Goal: Information Seeking & Learning: Check status

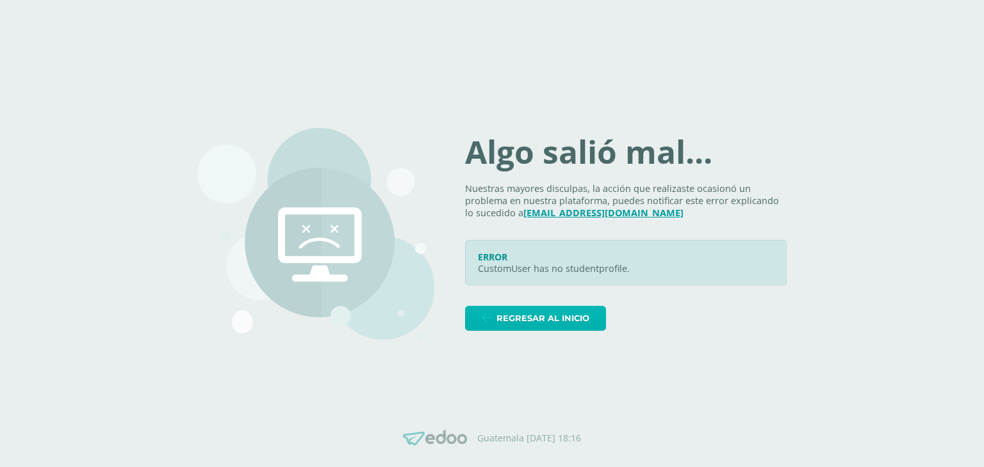
click at [515, 321] on span "Regresar al inicio" at bounding box center [542, 319] width 93 height 24
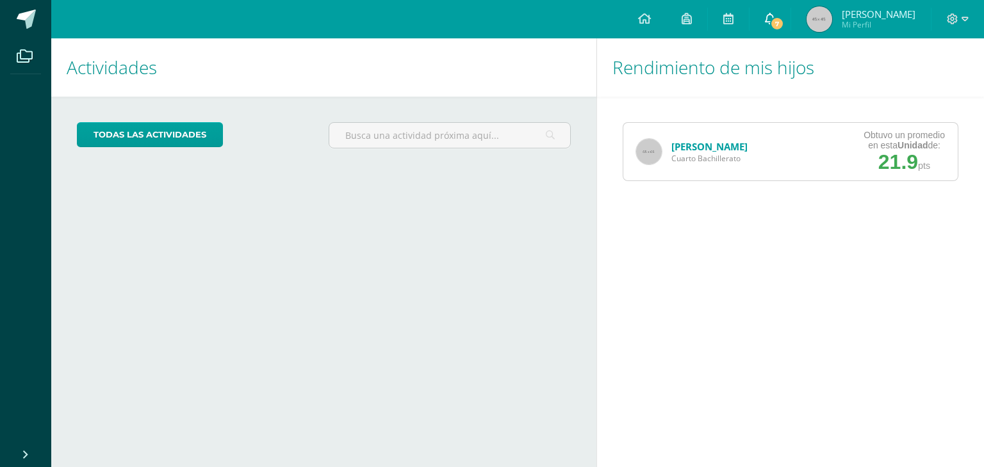
click at [775, 23] on span "7" at bounding box center [777, 24] width 14 height 14
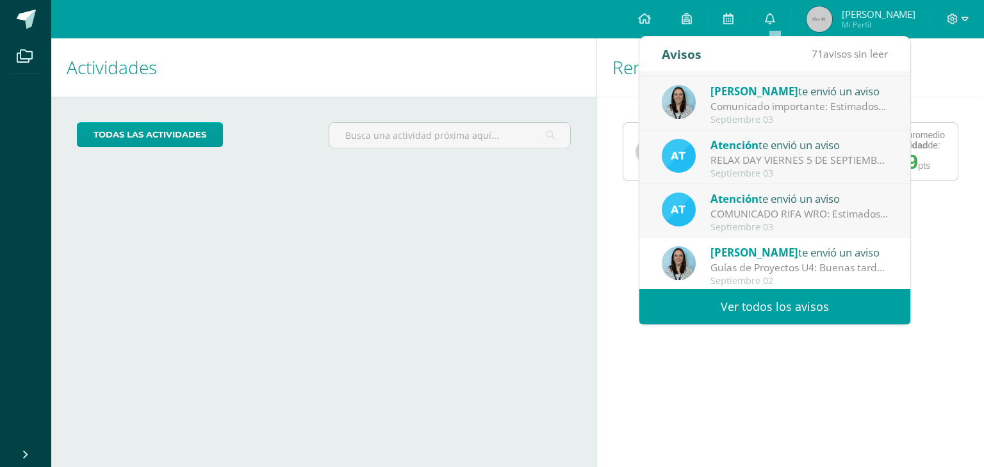
scroll to position [213, 0]
click at [802, 219] on div "COMUNICADO RIFA WRO: Estimados padres de familia, Deseamos éxitos en sus activi…" at bounding box center [799, 213] width 178 height 15
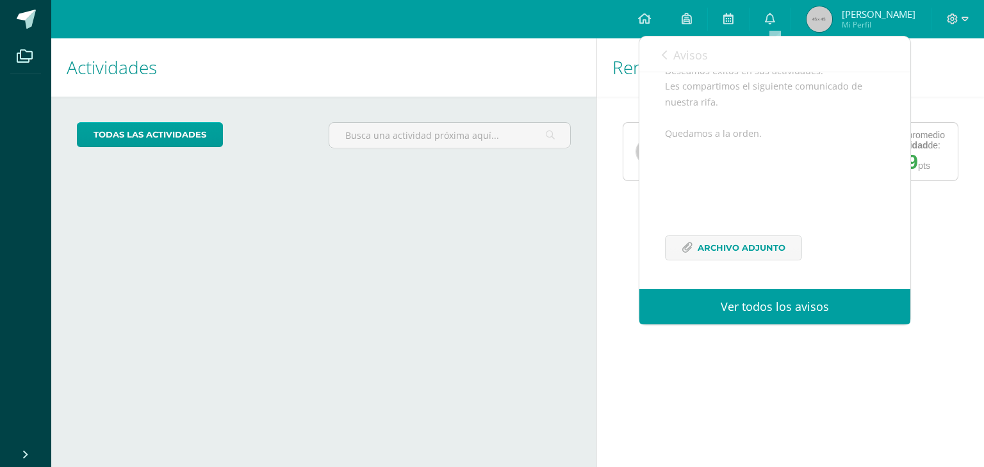
scroll to position [171, 0]
click at [714, 257] on span "Archivo Adjunto" at bounding box center [741, 248] width 88 height 24
click at [677, 61] on span "Avisos" at bounding box center [690, 54] width 35 height 15
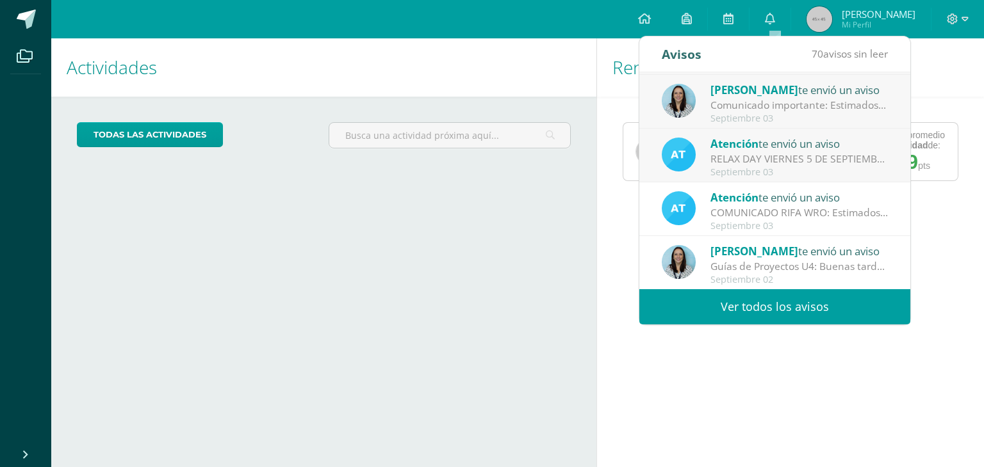
click at [734, 164] on div "RELAX DAY VIERNES 5 DE SEPTIEMBRE: Estimados padres de familia. Les compartimos…" at bounding box center [799, 159] width 178 height 15
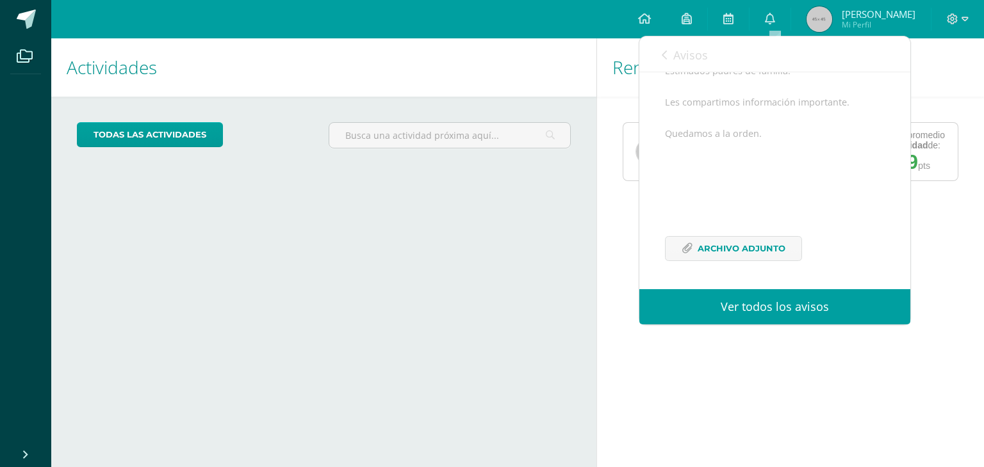
scroll to position [155, 0]
click at [690, 58] on span "Avisos" at bounding box center [690, 54] width 35 height 15
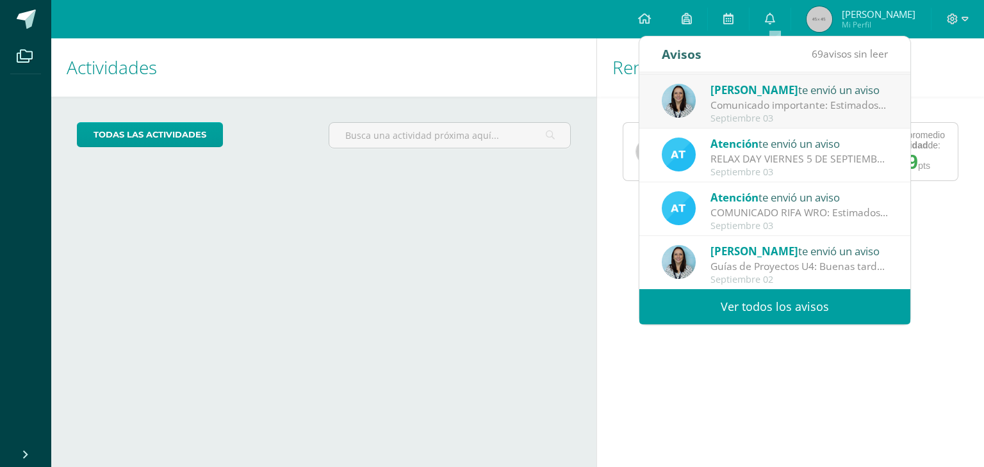
click at [744, 116] on div "Septiembre 03" at bounding box center [799, 118] width 178 height 11
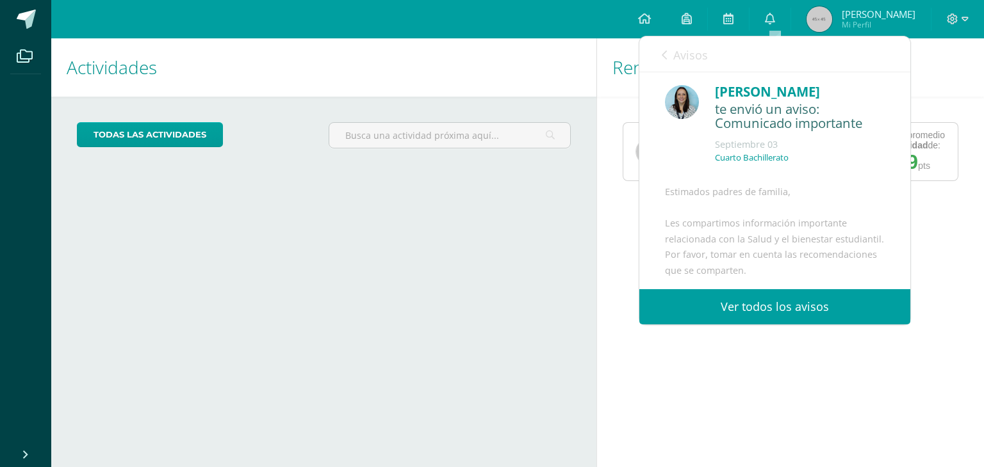
scroll to position [0, 0]
click at [816, 245] on div "Estimados padres de familia, Les compartimos información importante relacionada…" at bounding box center [775, 298] width 220 height 220
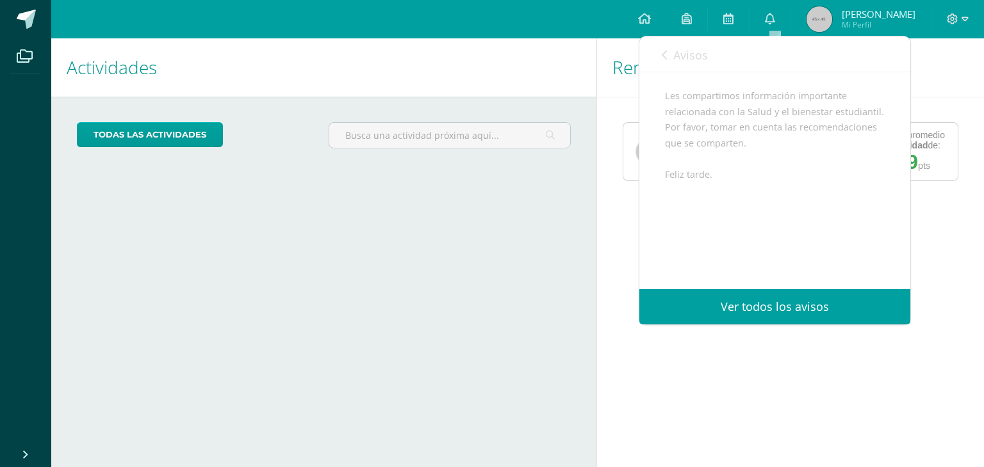
click at [688, 54] on span "Avisos" at bounding box center [690, 54] width 35 height 15
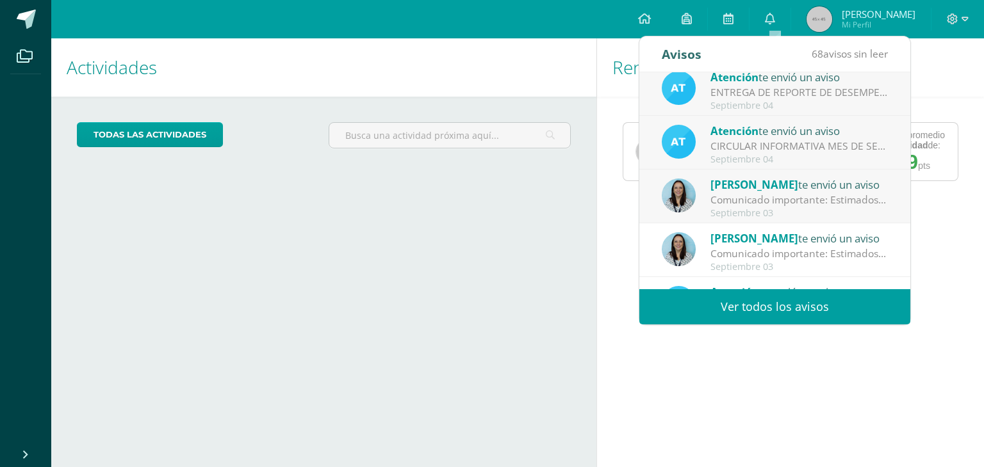
scroll to position [49, 0]
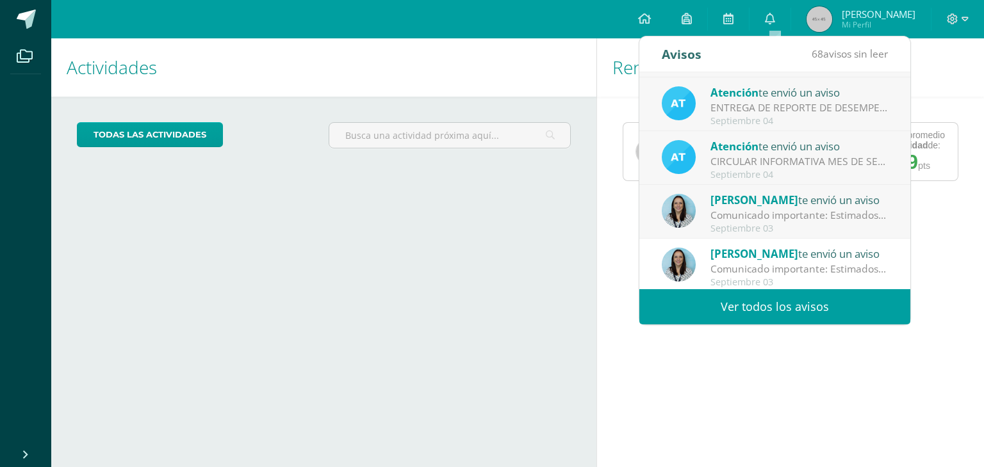
click at [776, 220] on div "Comunicado importante: Estimados padres de familia, Les compartimos información…" at bounding box center [799, 215] width 178 height 15
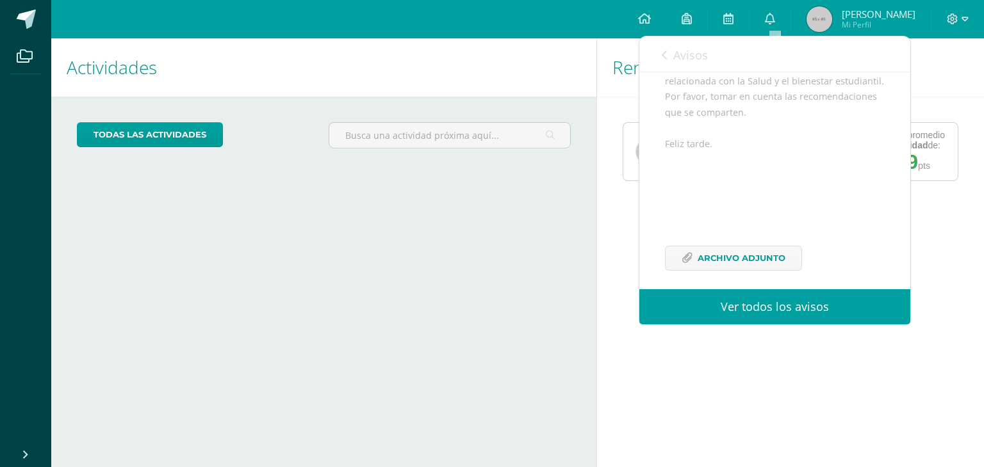
click at [683, 42] on link "Avisos" at bounding box center [684, 55] width 46 height 37
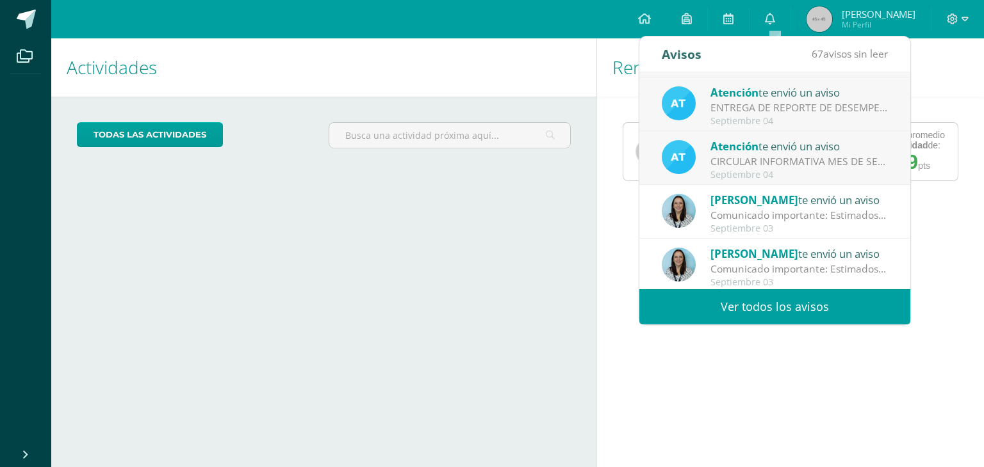
click at [760, 177] on div "Septiembre 04" at bounding box center [799, 175] width 178 height 11
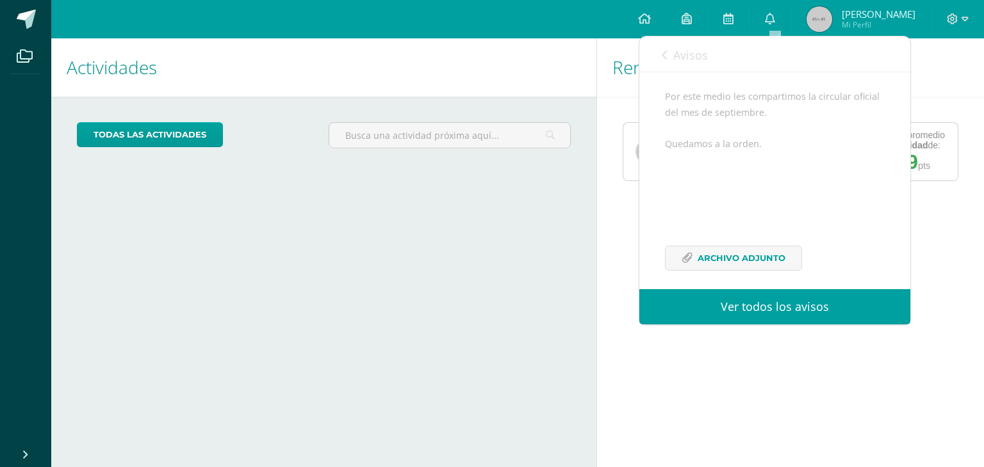
scroll to position [202, 0]
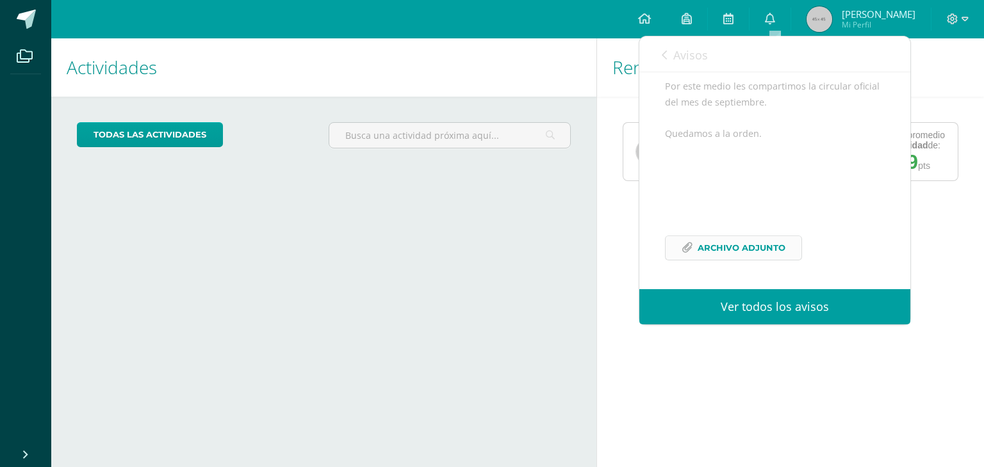
click at [730, 236] on link "Archivo Adjunto" at bounding box center [733, 248] width 137 height 25
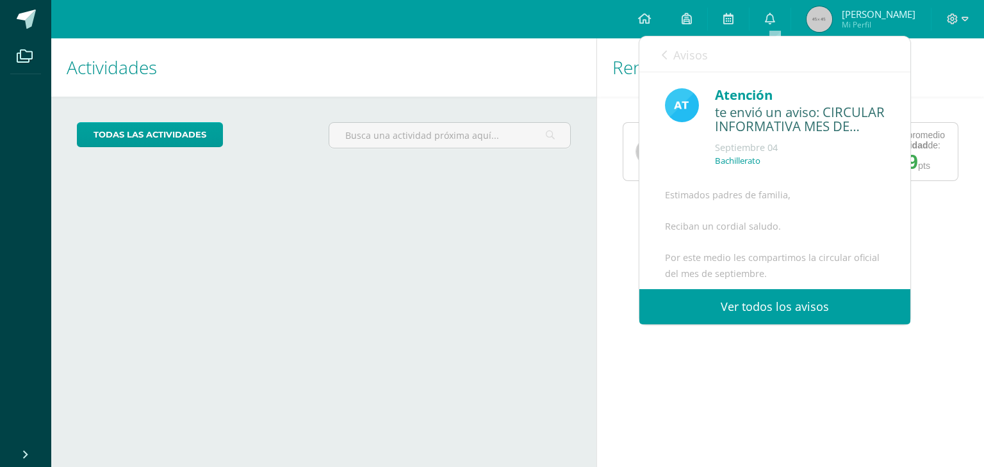
click at [683, 52] on span "Avisos" at bounding box center [690, 54] width 35 height 15
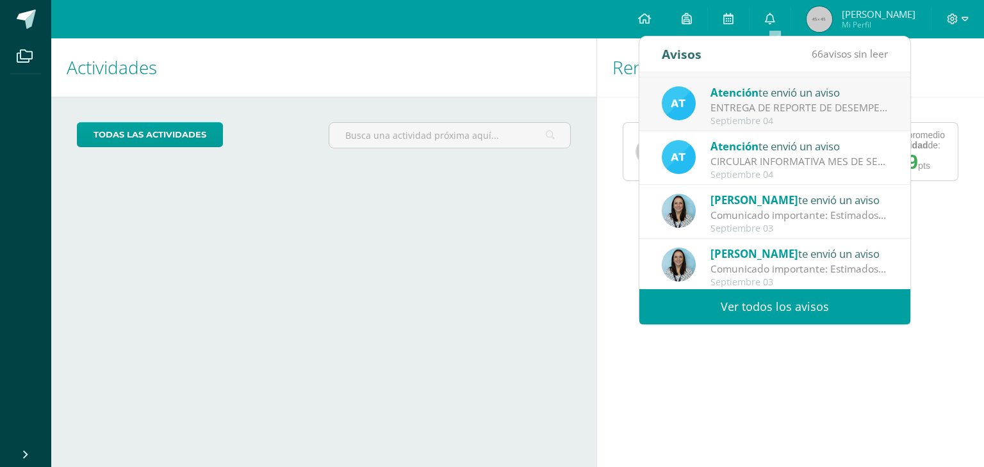
click at [749, 108] on div "ENTREGA DE REPORTE DE DESEMPEÑO 3ERA. UNIDAD: Estimados padres de familia, Les …" at bounding box center [799, 108] width 178 height 15
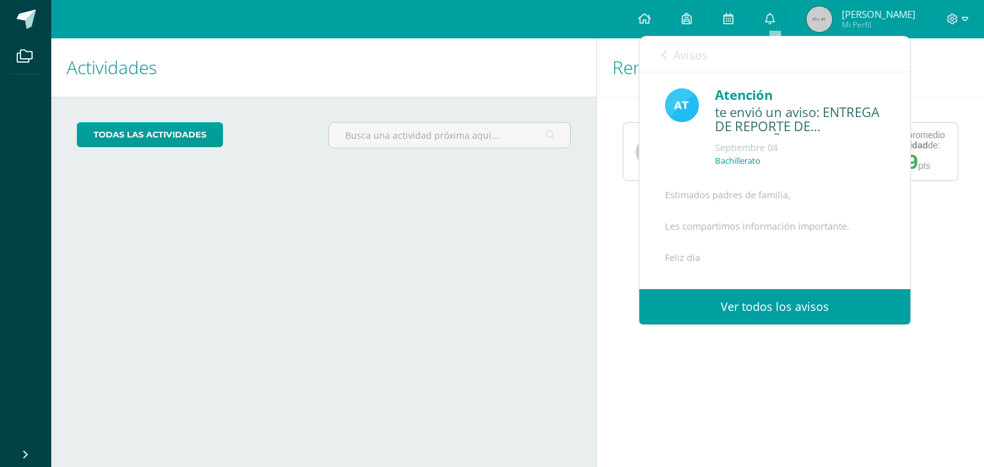
click at [680, 48] on span "Avisos" at bounding box center [690, 54] width 35 height 15
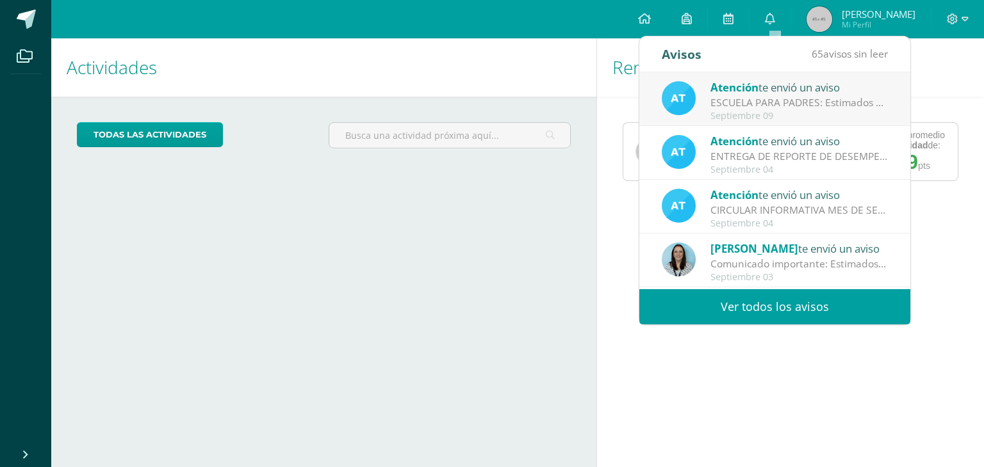
click at [750, 108] on div "ESCUELA PARA PADRES: Estimados padres de familia. Les compartimos información s…" at bounding box center [799, 102] width 178 height 15
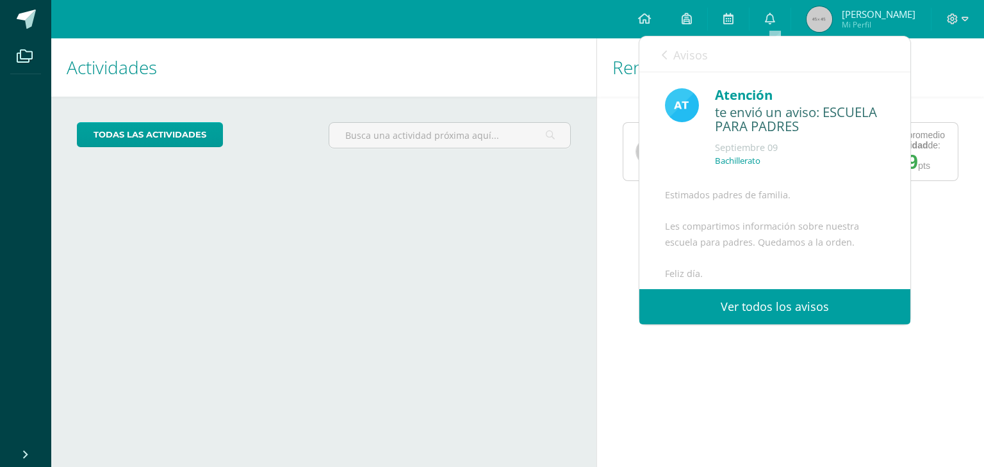
click at [697, 55] on span "Avisos" at bounding box center [690, 54] width 35 height 15
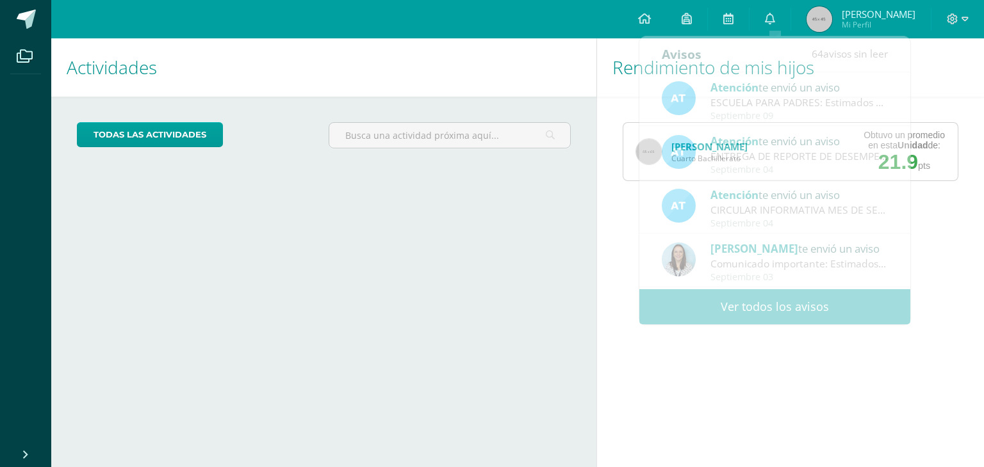
click at [612, 123] on div "Valery Tomás Cuarto Bachillerato Obtuvo un promedio en esta Unidad de: 21.9 pts" at bounding box center [790, 152] width 387 height 110
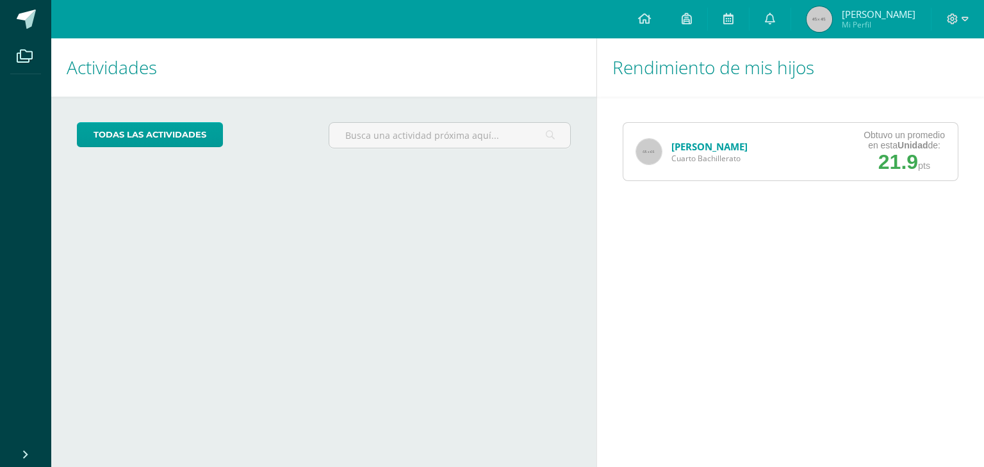
click at [699, 143] on link "[PERSON_NAME]" at bounding box center [709, 146] width 76 height 13
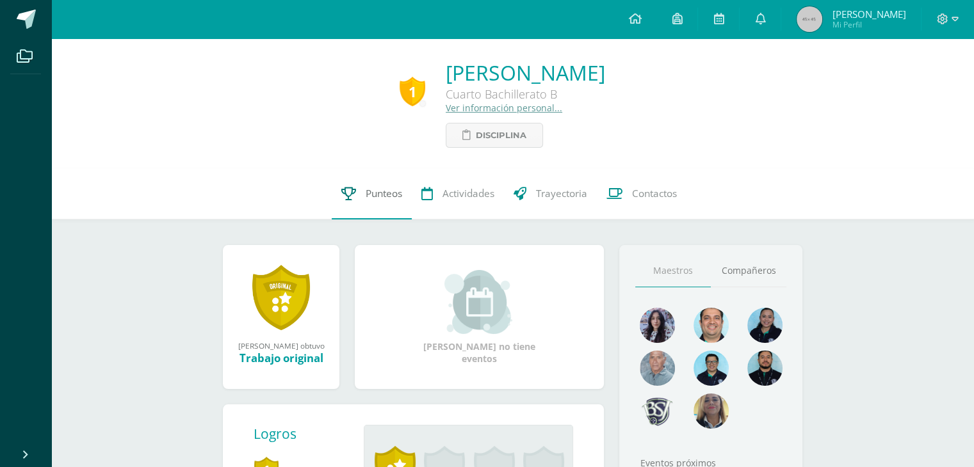
click at [380, 199] on span "Punteos" at bounding box center [384, 193] width 37 height 13
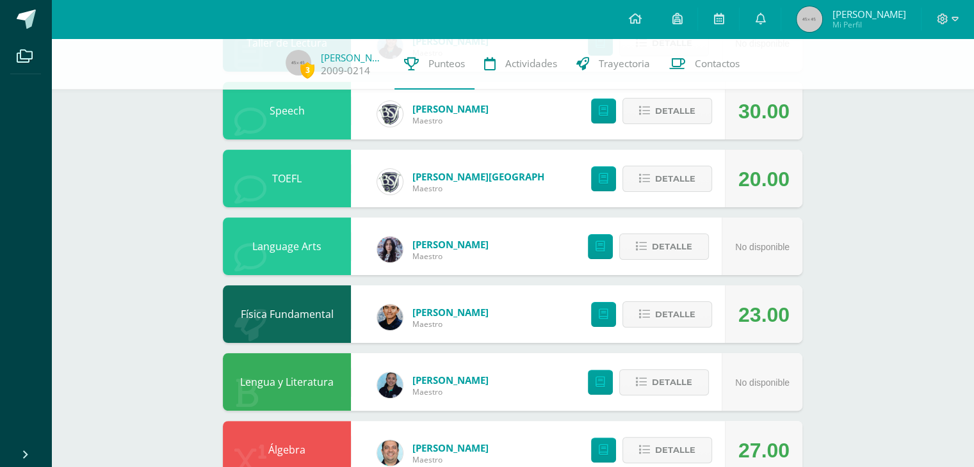
scroll to position [256, 0]
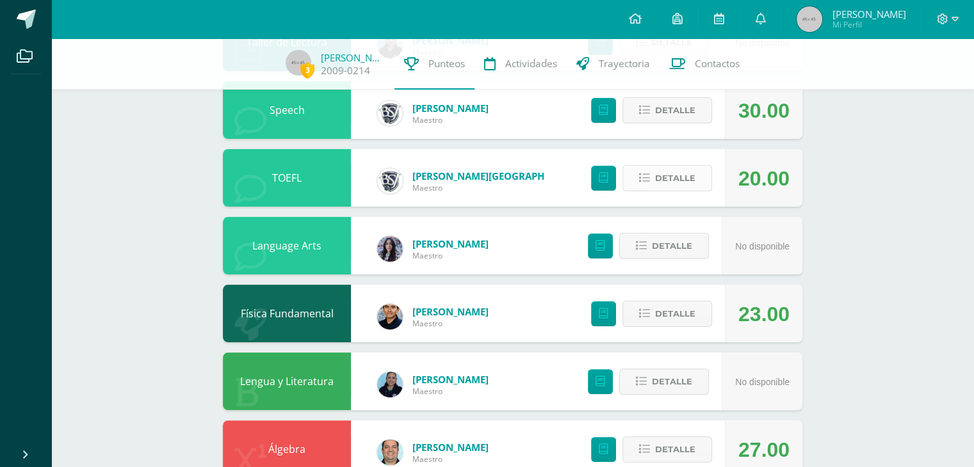
click at [660, 170] on span "Detalle" at bounding box center [675, 178] width 40 height 24
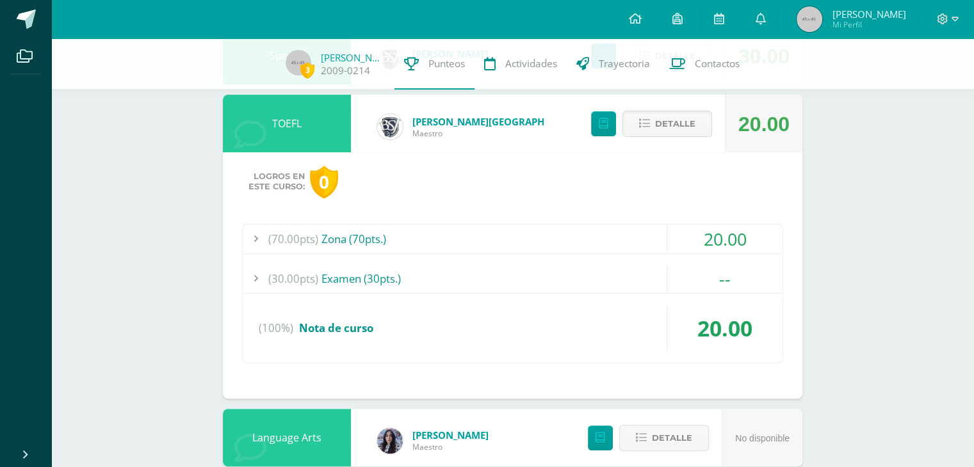
scroll to position [314, 0]
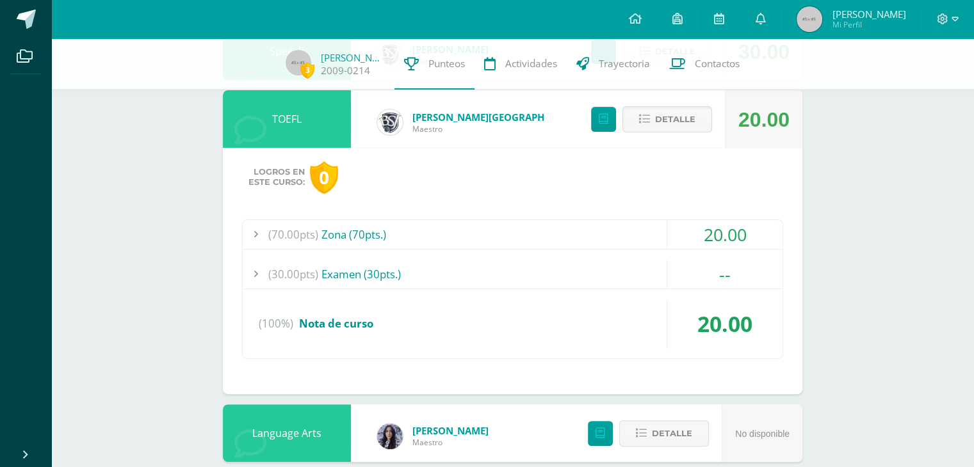
click at [415, 225] on div "(70.00pts) Zona (70pts.)" at bounding box center [513, 234] width 540 height 29
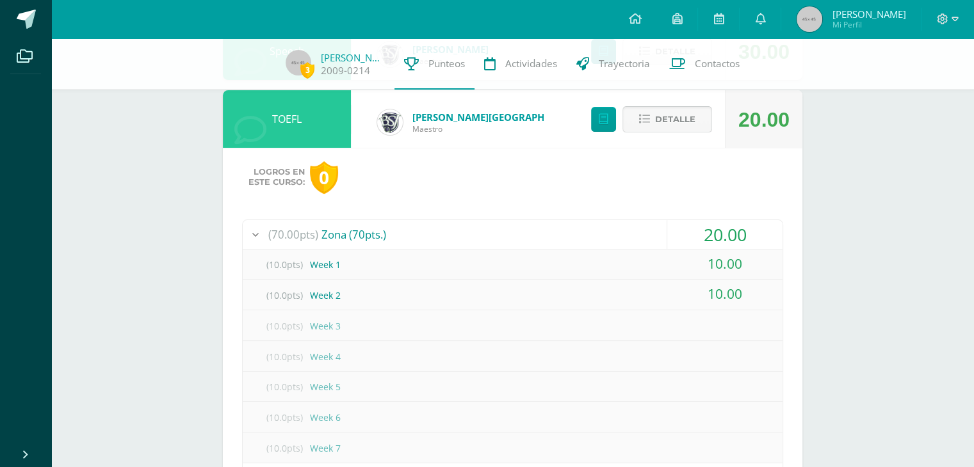
click at [692, 120] on span "Detalle" at bounding box center [675, 120] width 40 height 24
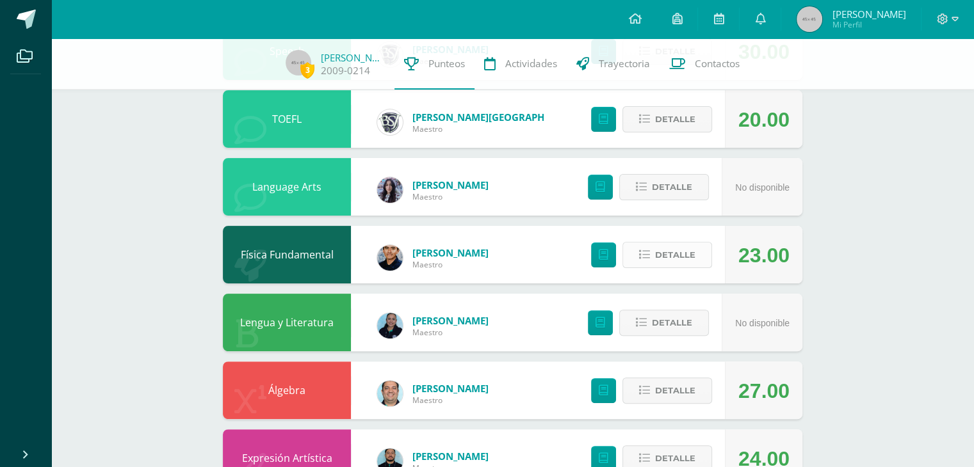
click at [662, 262] on span "Detalle" at bounding box center [675, 255] width 40 height 24
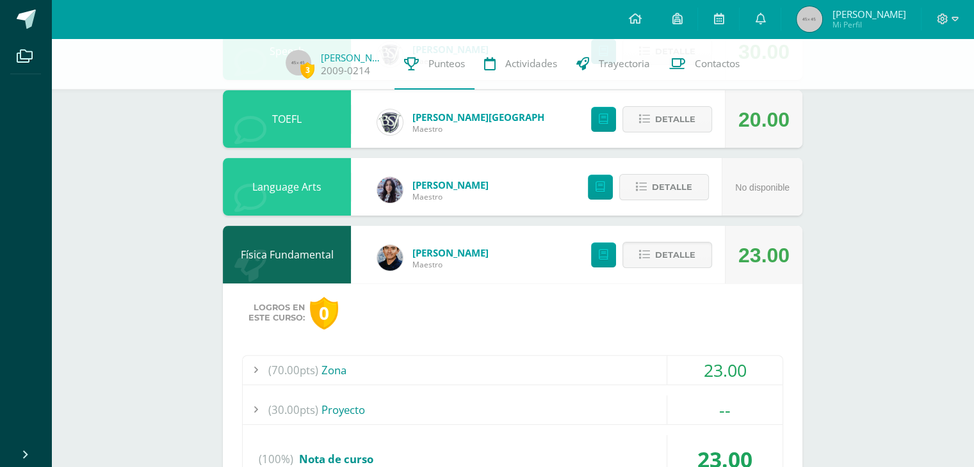
click at [384, 363] on div "(70.00pts) Zona" at bounding box center [513, 370] width 540 height 29
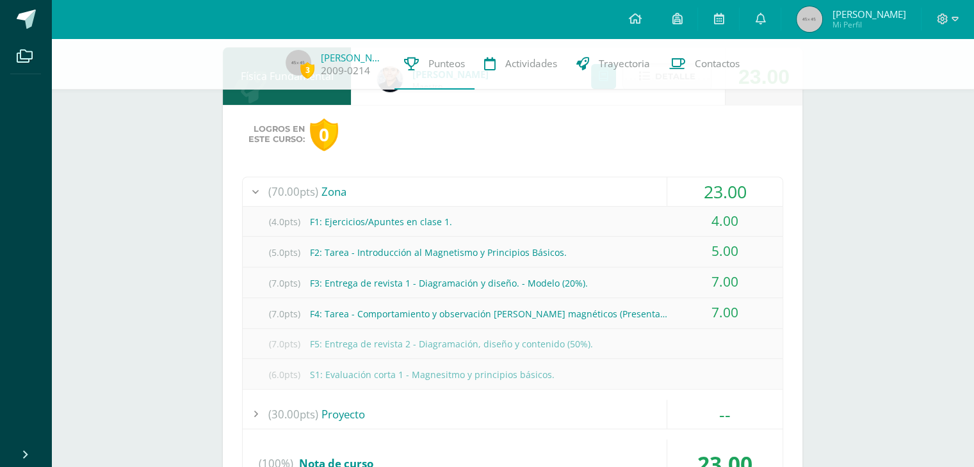
scroll to position [501, 0]
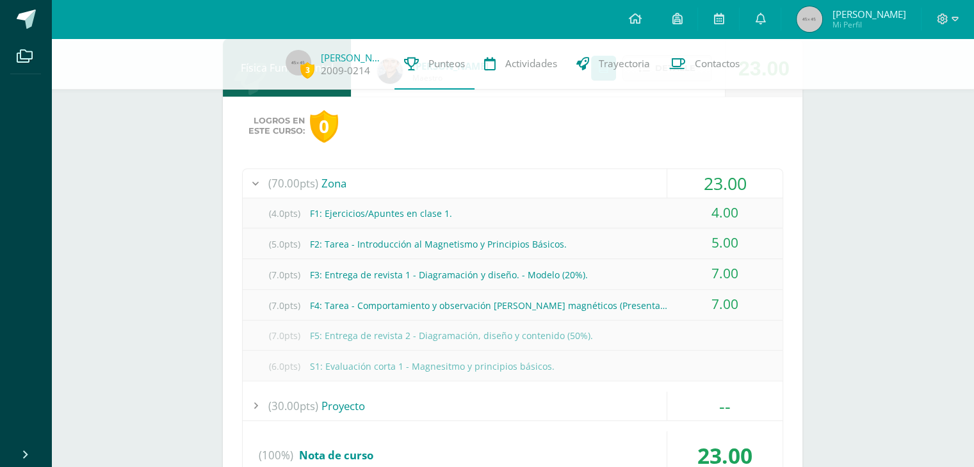
click at [393, 190] on div "(70.00pts) Zona" at bounding box center [513, 183] width 540 height 29
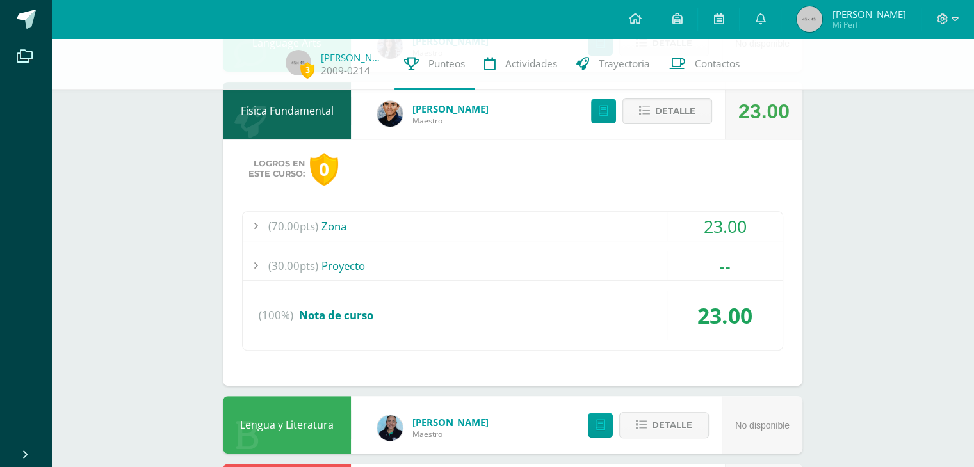
scroll to position [458, 0]
click at [683, 104] on span "Detalle" at bounding box center [675, 112] width 40 height 24
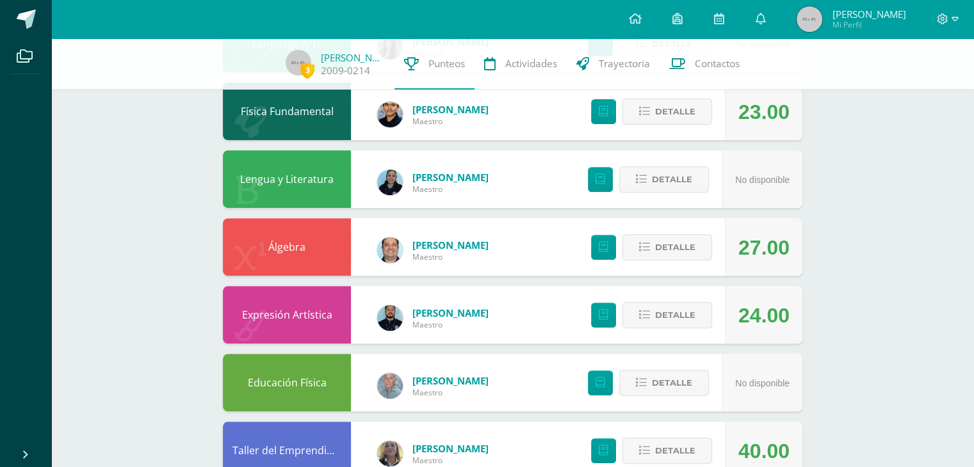
click at [663, 262] on div "Detalle" at bounding box center [648, 247] width 153 height 58
click at [690, 244] on span "Detalle" at bounding box center [675, 248] width 40 height 24
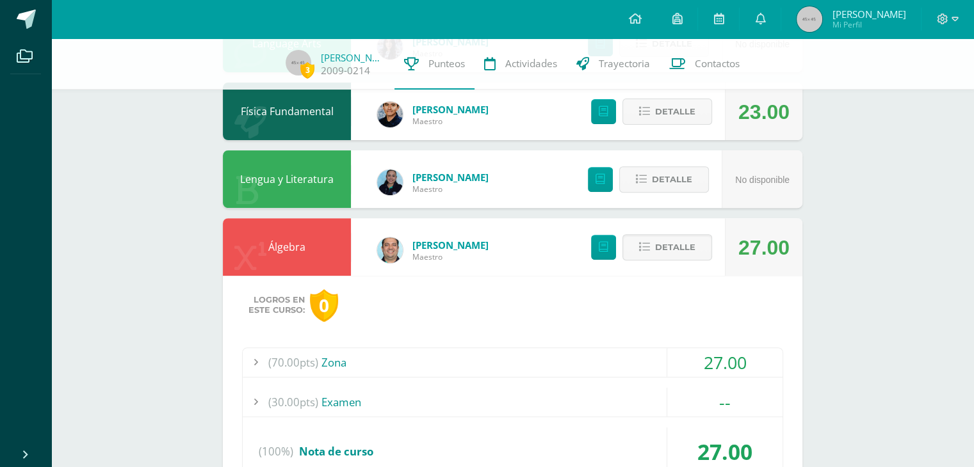
click at [435, 352] on div "(70.00pts) Zona" at bounding box center [513, 362] width 540 height 29
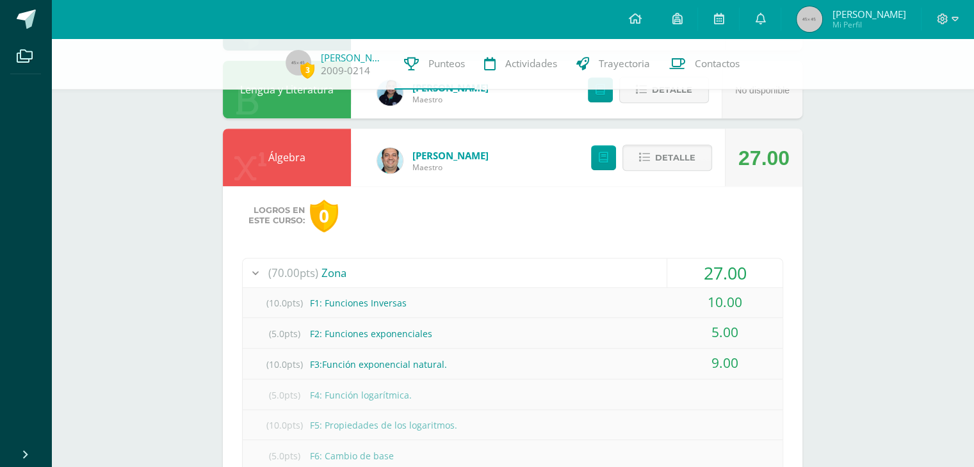
scroll to position [547, 0]
click at [658, 153] on span "Detalle" at bounding box center [675, 159] width 40 height 24
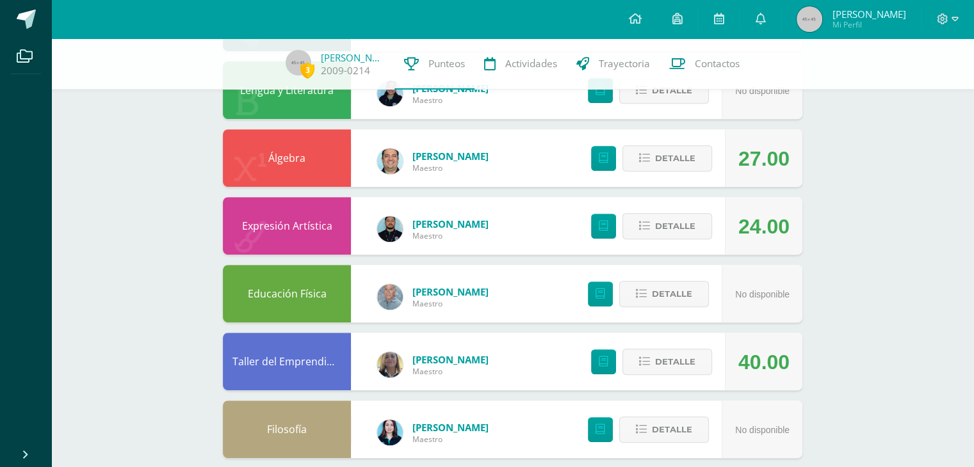
click at [684, 243] on div "Detalle" at bounding box center [648, 226] width 153 height 58
click at [680, 243] on div "Detalle" at bounding box center [648, 226] width 153 height 58
click at [696, 229] on button "Detalle" at bounding box center [667, 226] width 90 height 26
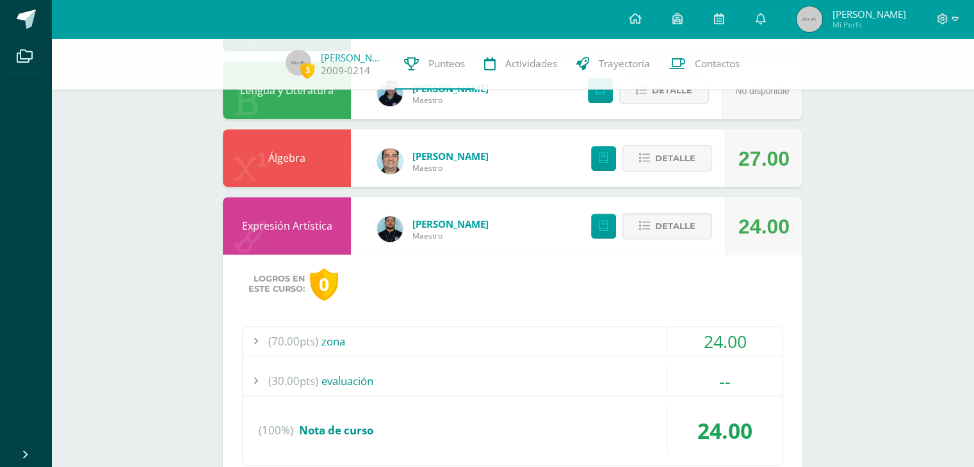
click at [464, 336] on div "(70.00pts) zona" at bounding box center [513, 341] width 540 height 29
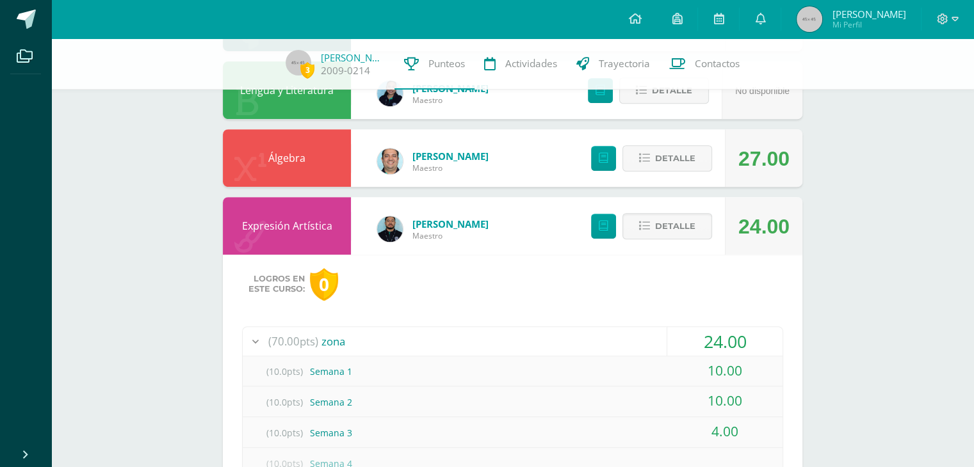
click at [464, 336] on div "(70.00pts) zona" at bounding box center [513, 341] width 540 height 29
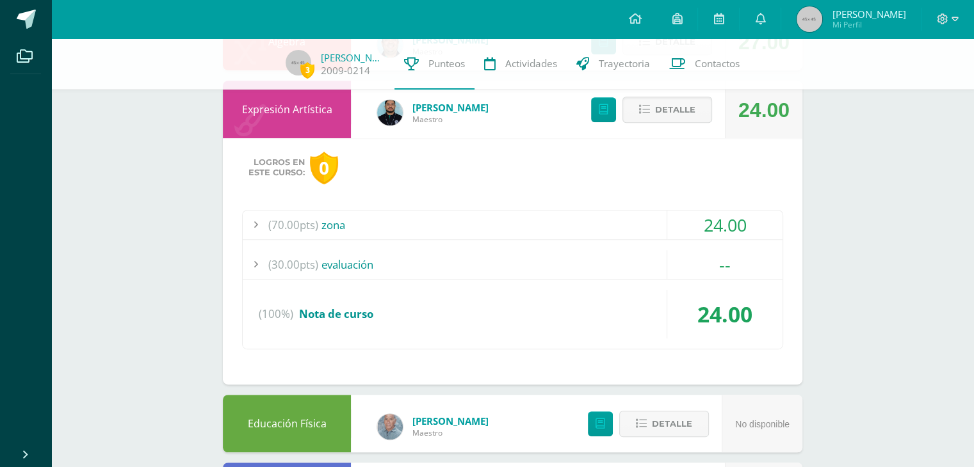
scroll to position [667, 0]
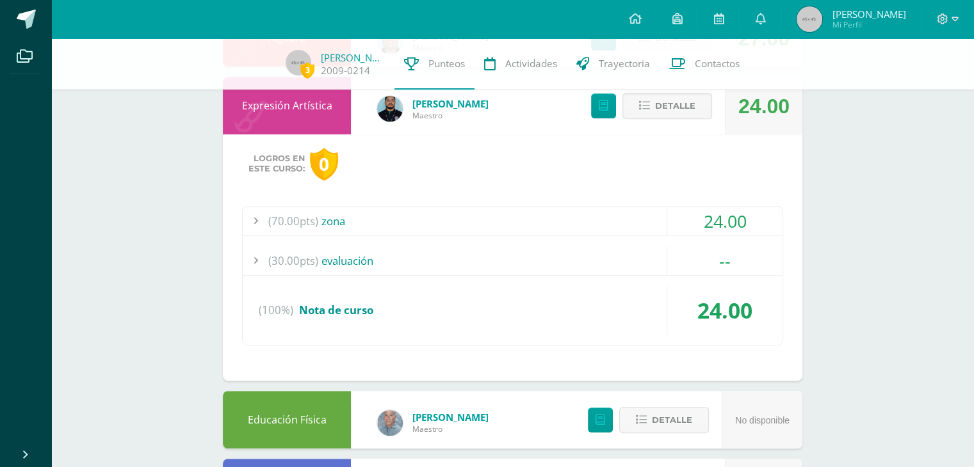
click at [325, 215] on div "(70.00pts) zona" at bounding box center [513, 221] width 540 height 29
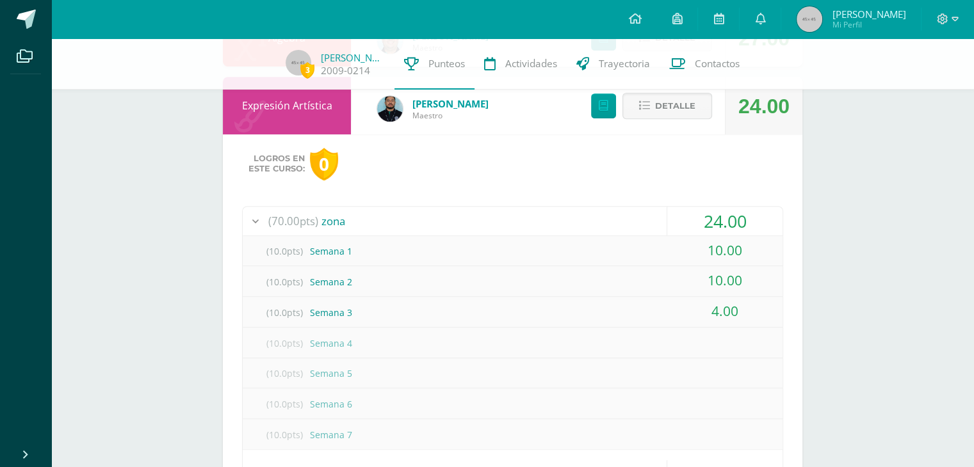
click at [207, 257] on div "Pendiente Unidad 4 Unidad 1 Unidad 2 Unidad 3 Unidad 4 Descargar boleta Introdu…" at bounding box center [512, 335] width 631 height 1928
click at [388, 252] on div "(10.0pts) Semana 1" at bounding box center [513, 251] width 540 height 29
click at [459, 223] on div "(70.00pts) zona" at bounding box center [513, 221] width 540 height 29
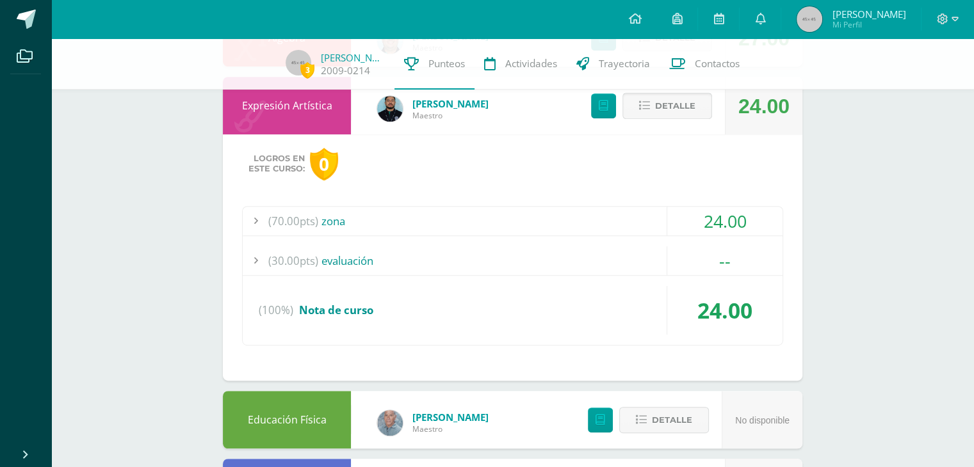
click at [642, 102] on icon at bounding box center [644, 106] width 11 height 11
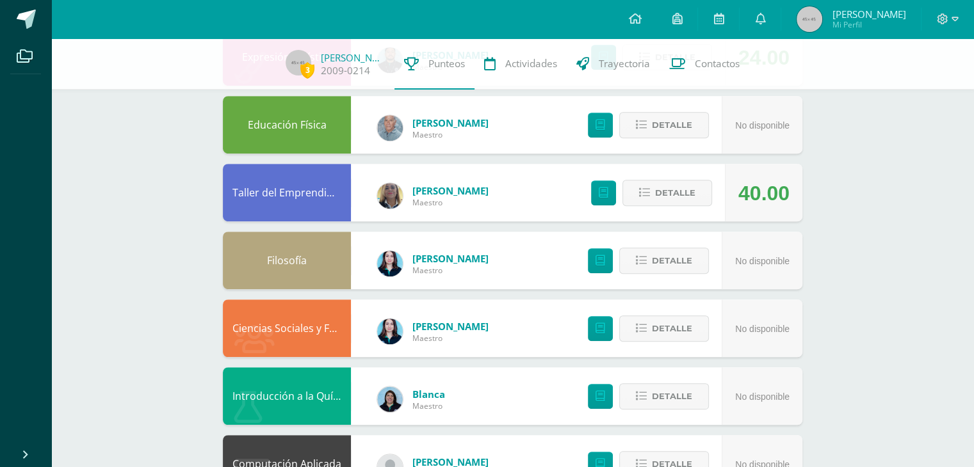
scroll to position [0, 0]
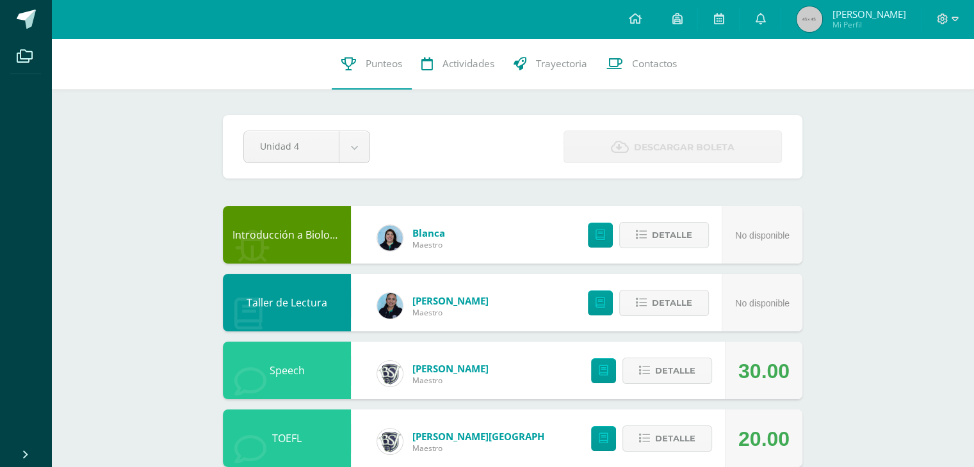
click at [421, 152] on div "Unidad 4 Unidad 1 Unidad 2 Unidad 3 Unidad 4 Descargar boleta" at bounding box center [512, 147] width 549 height 33
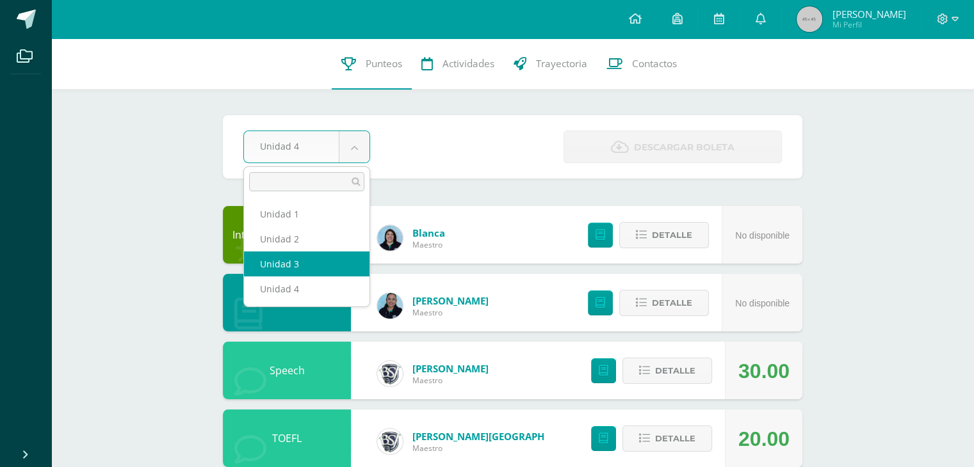
select select "Unidad 3"
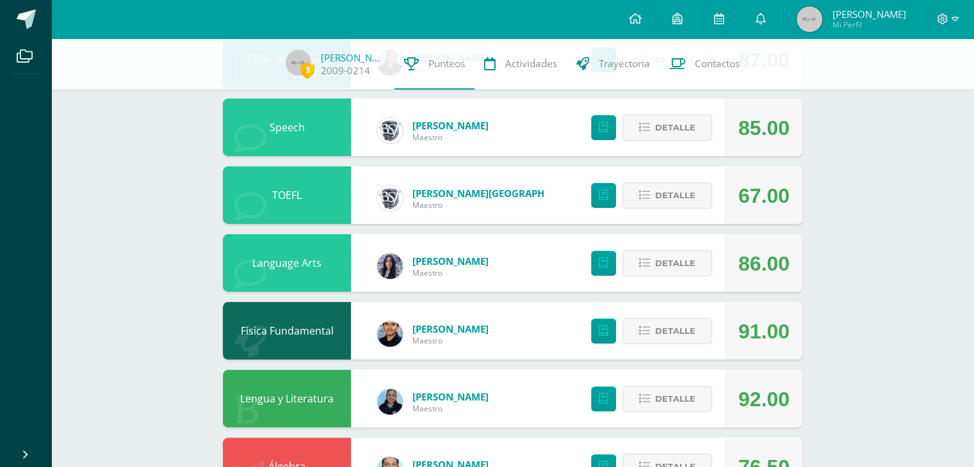
scroll to position [241, 0]
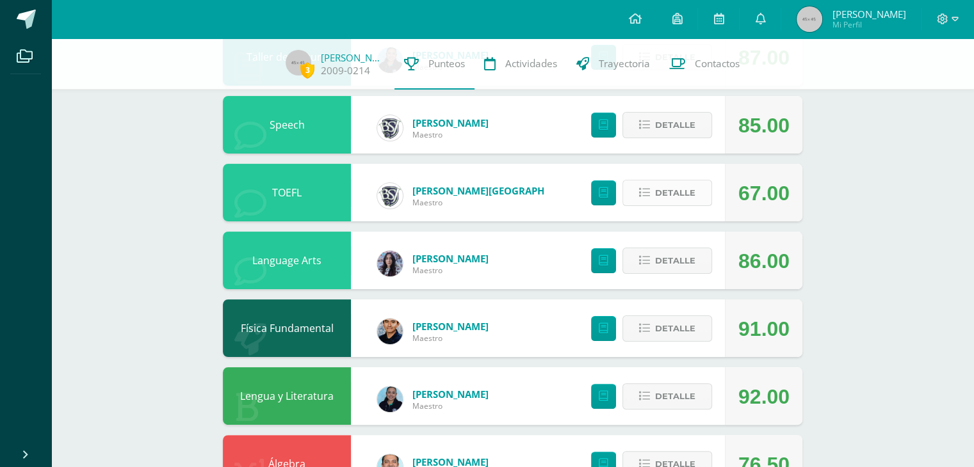
click at [684, 199] on span "Detalle" at bounding box center [675, 193] width 40 height 24
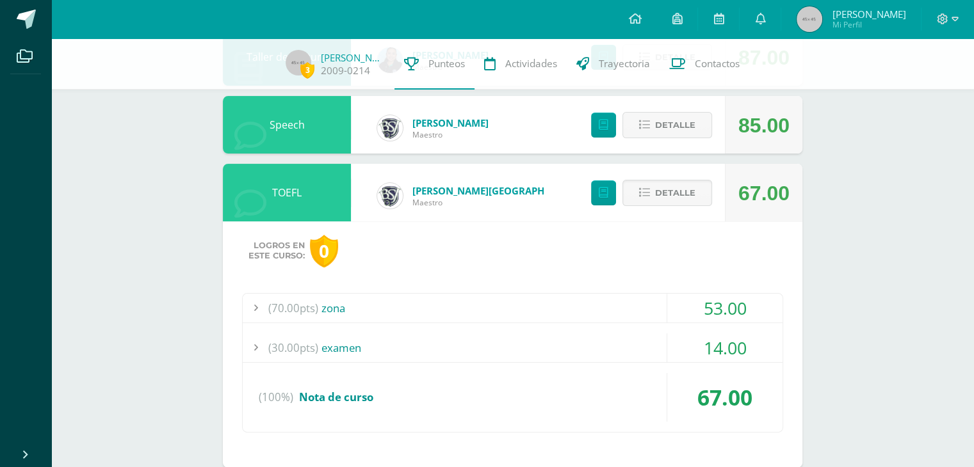
click at [377, 313] on div "(70.00pts) zona" at bounding box center [513, 308] width 540 height 29
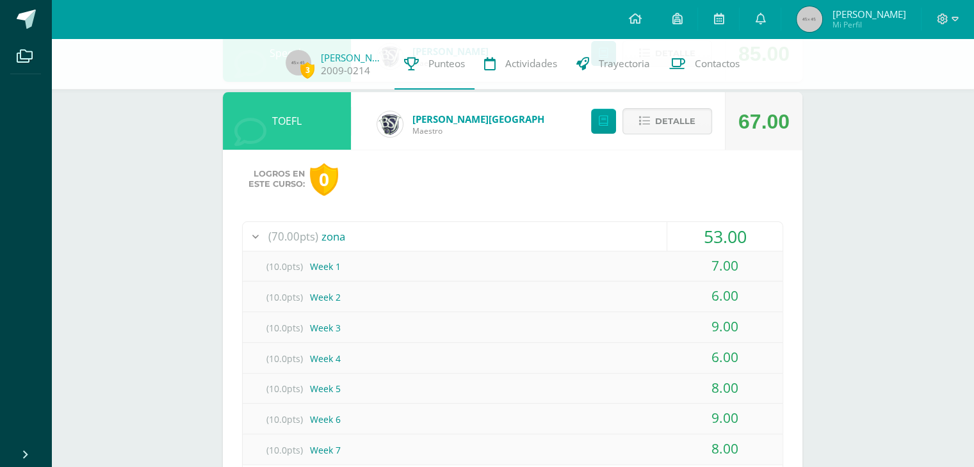
scroll to position [309, 0]
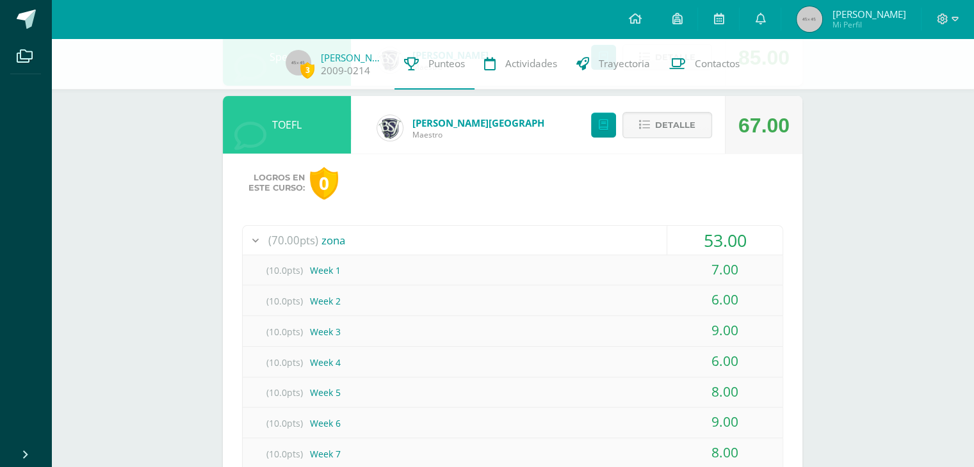
click at [677, 140] on div "Detalle" at bounding box center [648, 125] width 153 height 58
click at [654, 117] on button "Detalle" at bounding box center [667, 125] width 90 height 26
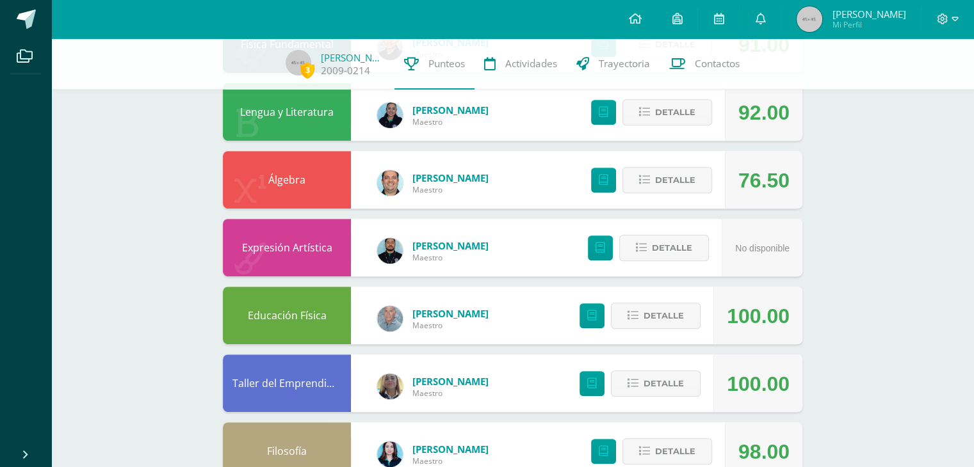
scroll to position [530, 0]
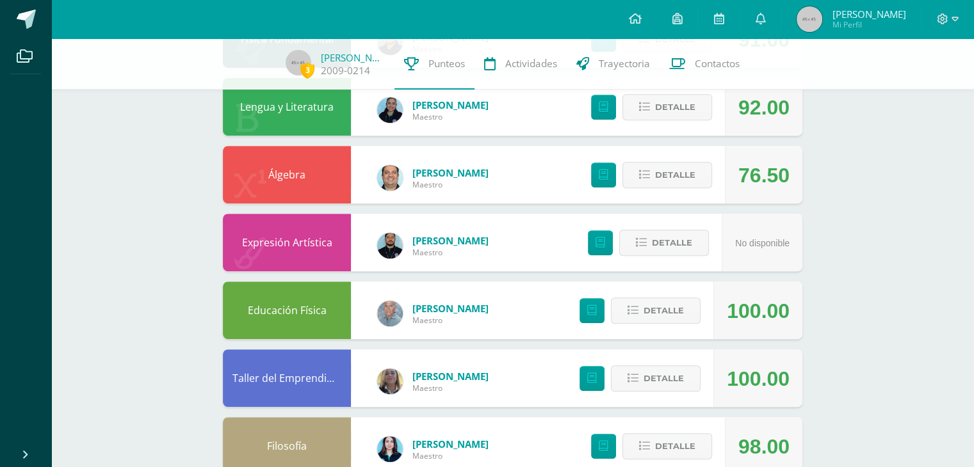
click at [659, 190] on div "Detalle" at bounding box center [648, 175] width 153 height 58
click at [645, 174] on icon at bounding box center [644, 175] width 11 height 11
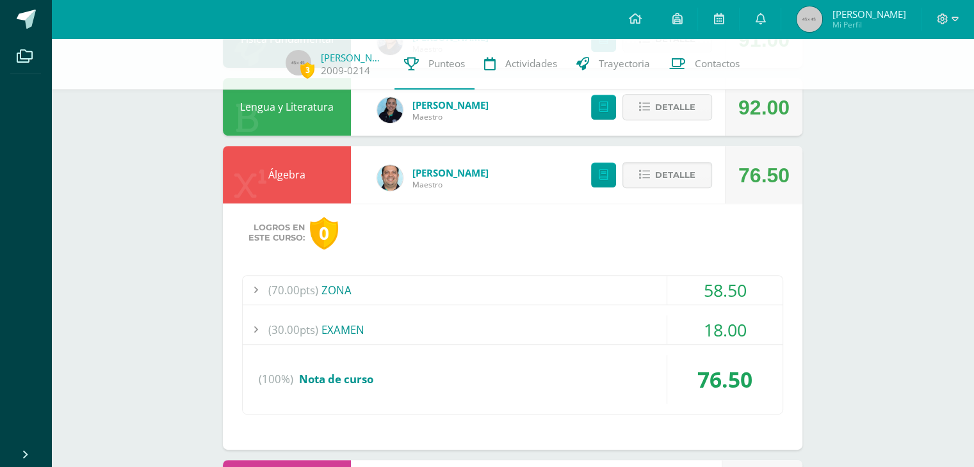
click at [599, 318] on div "(30.00pts) EXAMEN" at bounding box center [513, 330] width 540 height 29
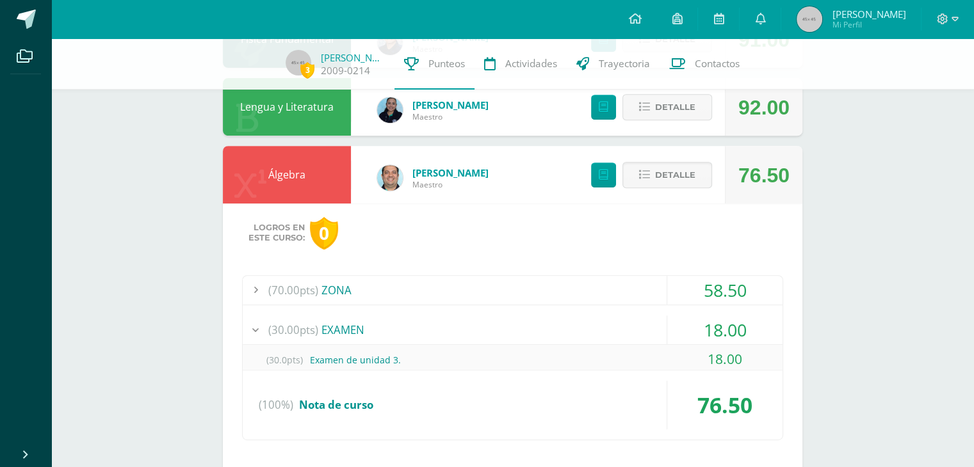
click at [599, 318] on div "(30.00pts) EXAMEN" at bounding box center [513, 330] width 540 height 29
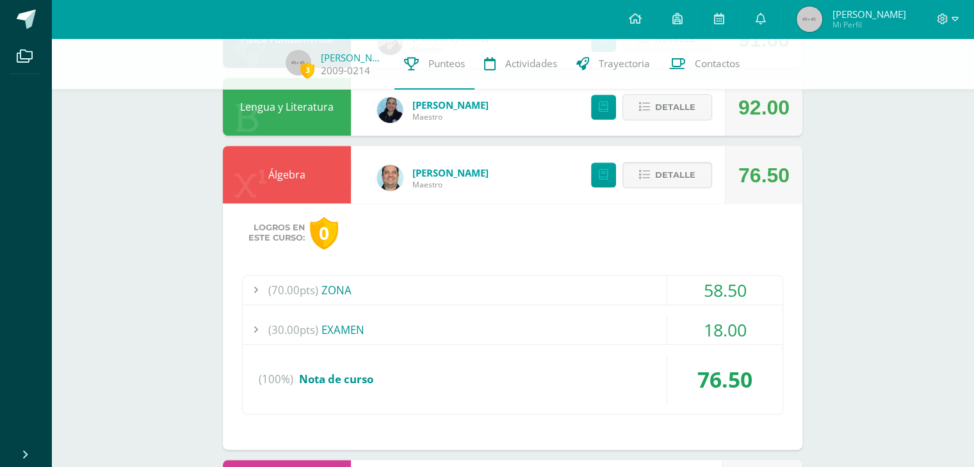
click at [580, 331] on div "(30.00pts) EXAMEN" at bounding box center [513, 330] width 540 height 29
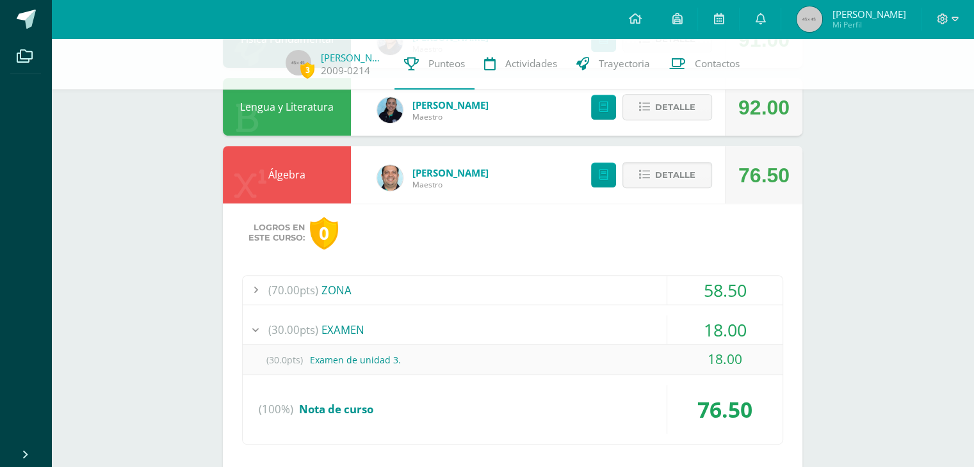
click at [580, 331] on div "(30.00pts) EXAMEN" at bounding box center [513, 330] width 540 height 29
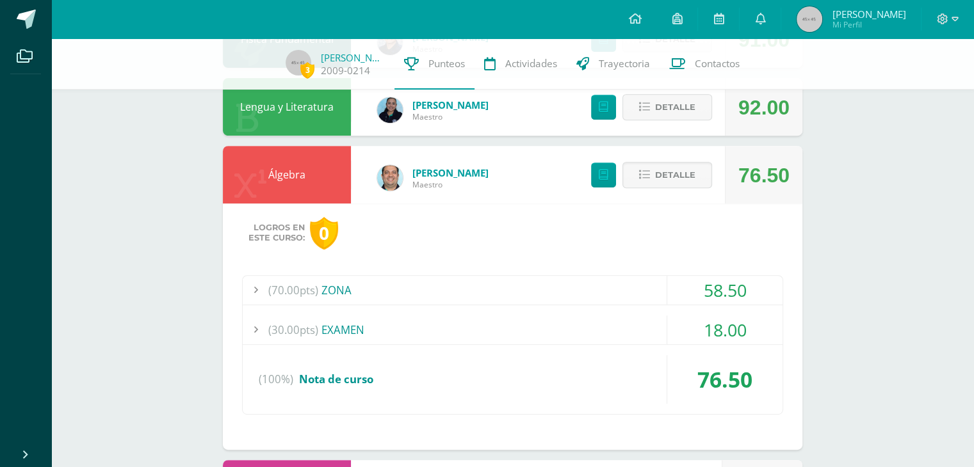
click at [510, 276] on div "(70.00pts) ZONA" at bounding box center [513, 290] width 540 height 29
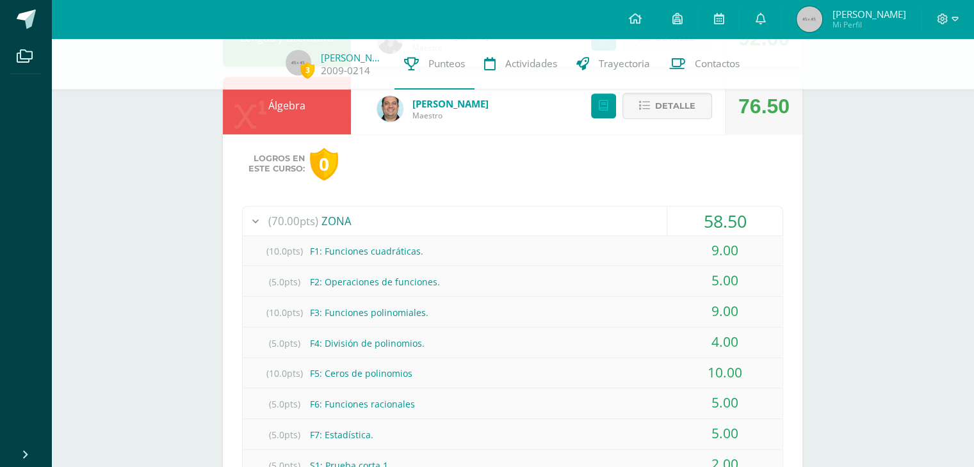
scroll to position [599, 0]
click at [513, 227] on div "(70.00pts) ZONA" at bounding box center [513, 221] width 540 height 29
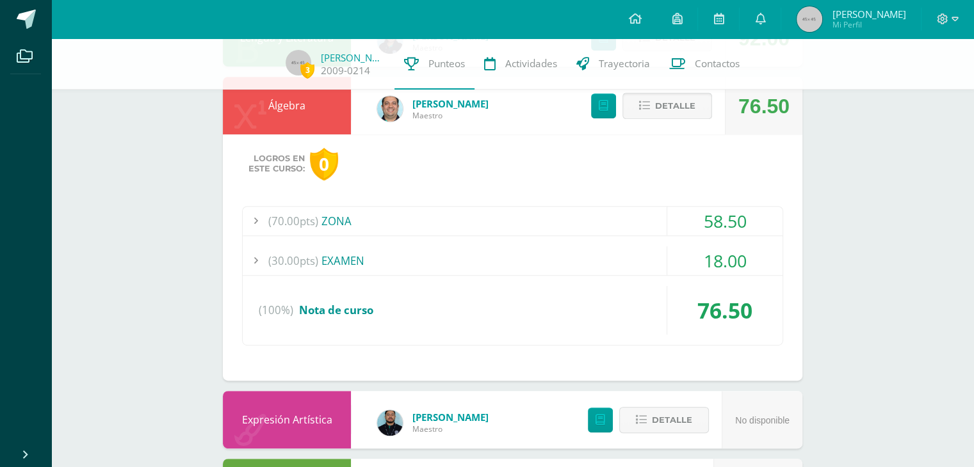
click at [682, 113] on span "Detalle" at bounding box center [675, 106] width 40 height 24
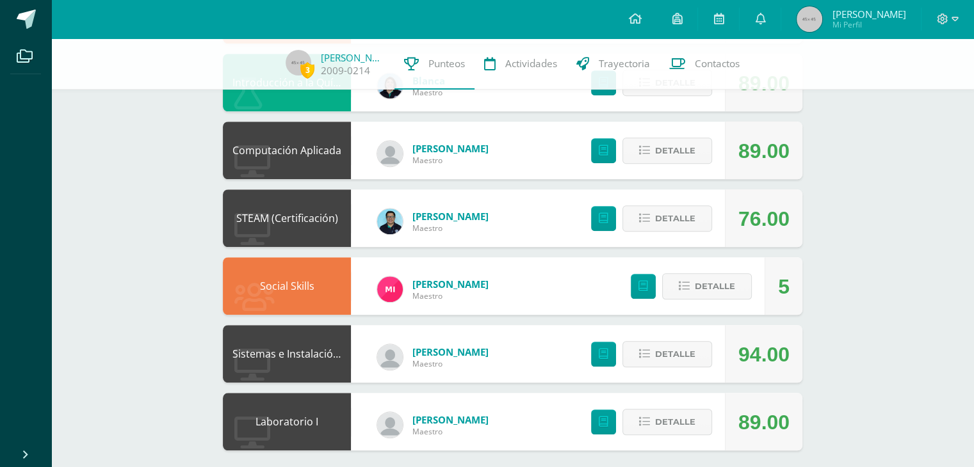
scroll to position [1039, 0]
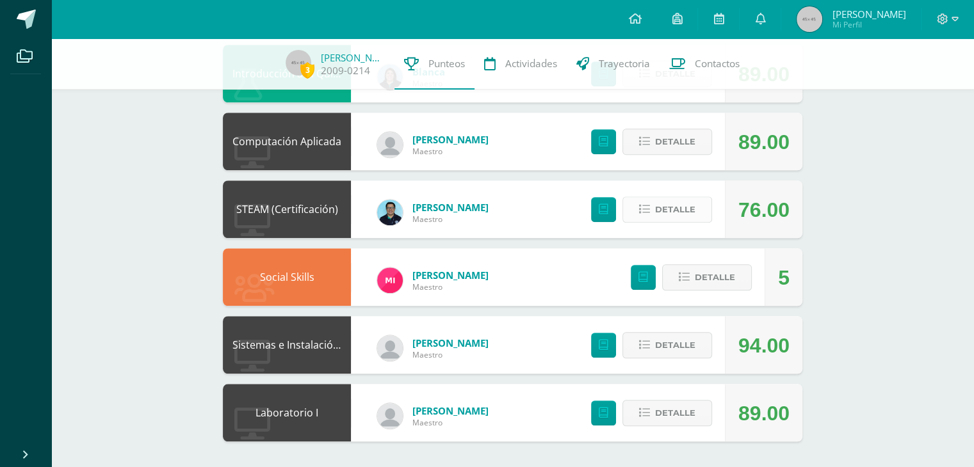
click at [709, 204] on button "Detalle" at bounding box center [667, 210] width 90 height 26
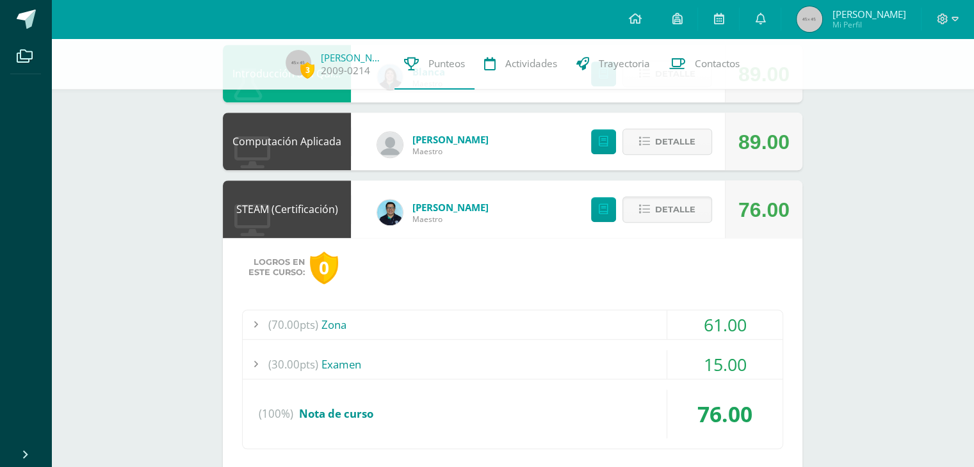
click at [535, 348] on div "(70.00pts) Zona 61.00 (10.0pts) F1. Laboratorio 1 10.00 (10.0pts) F2. Laborator…" at bounding box center [512, 380] width 541 height 140
click at [536, 359] on div "(30.00pts) Examen" at bounding box center [513, 364] width 540 height 29
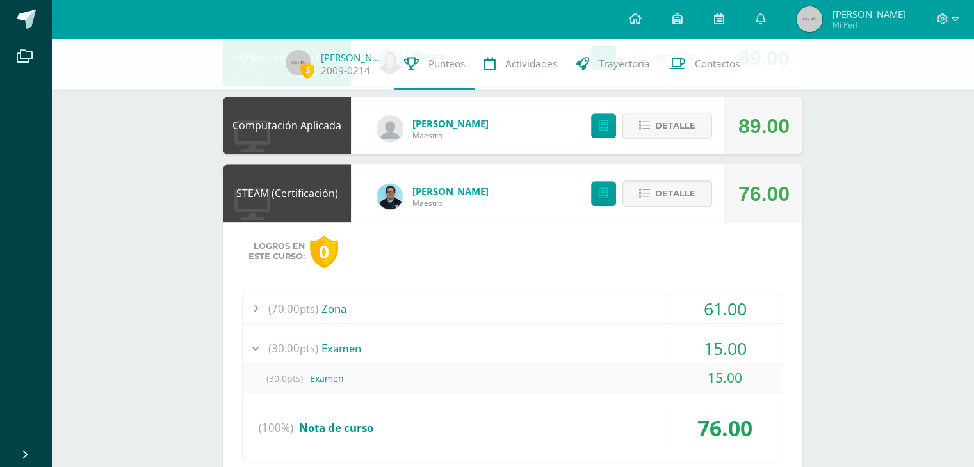
scroll to position [1059, 0]
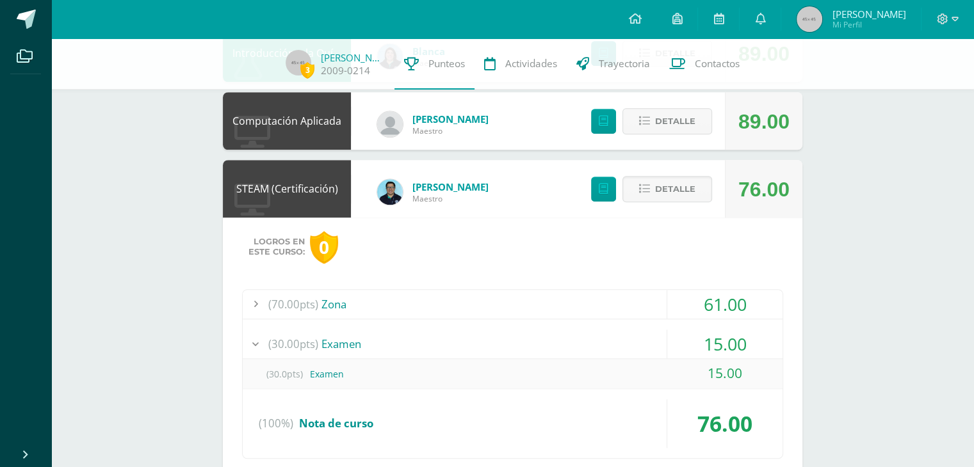
click at [507, 342] on div "(30.00pts) Examen" at bounding box center [513, 344] width 540 height 29
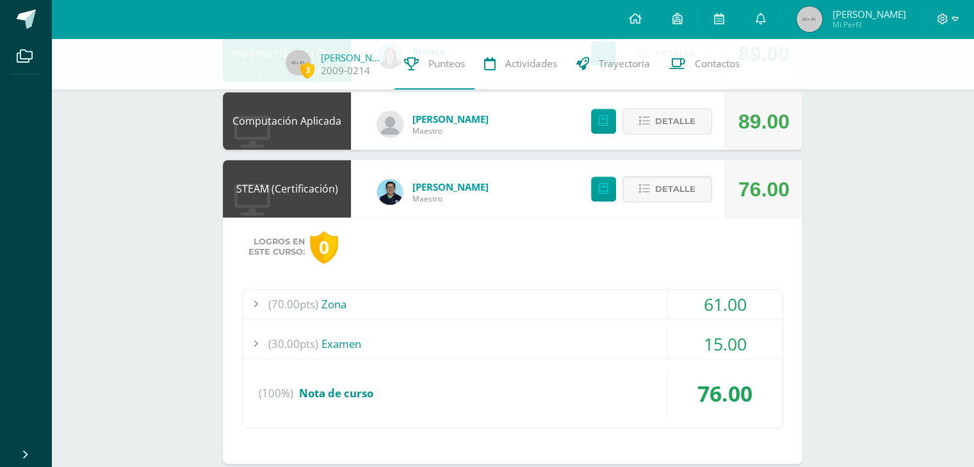
click at [455, 300] on div "(70.00pts) Zona" at bounding box center [513, 304] width 540 height 29
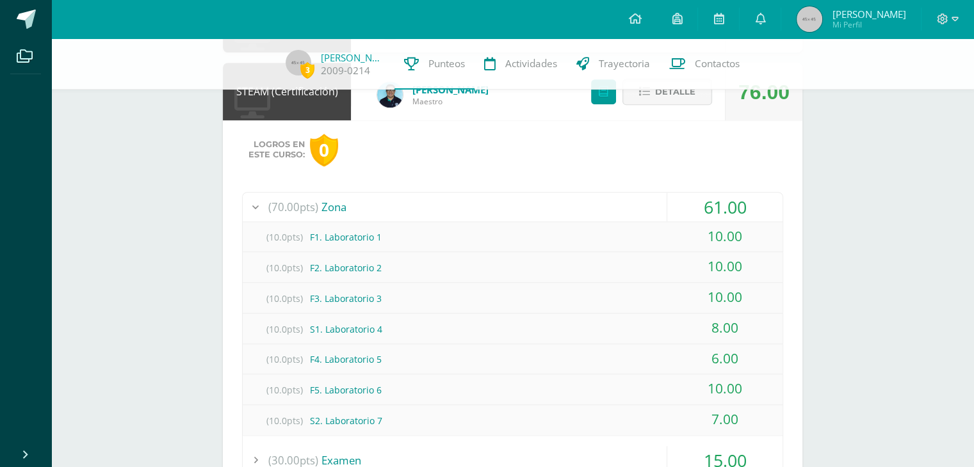
scroll to position [1107, 0]
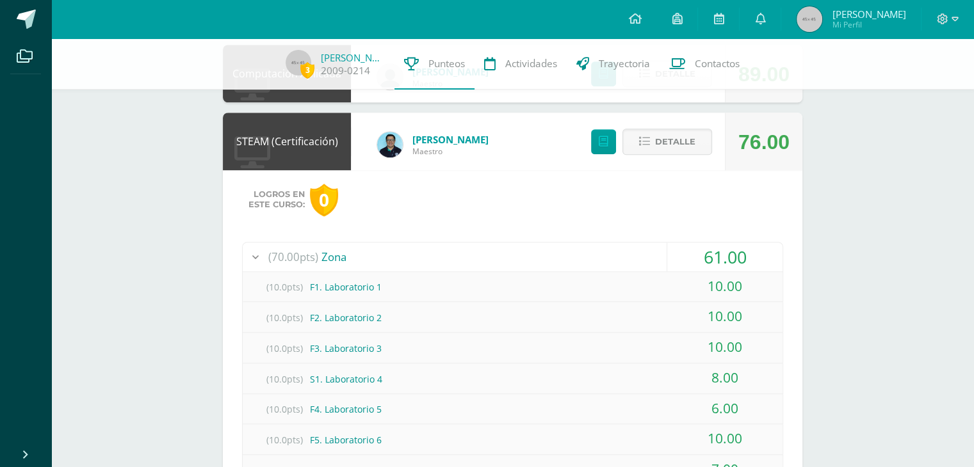
click at [631, 250] on div "(70.00pts) Zona" at bounding box center [513, 257] width 540 height 29
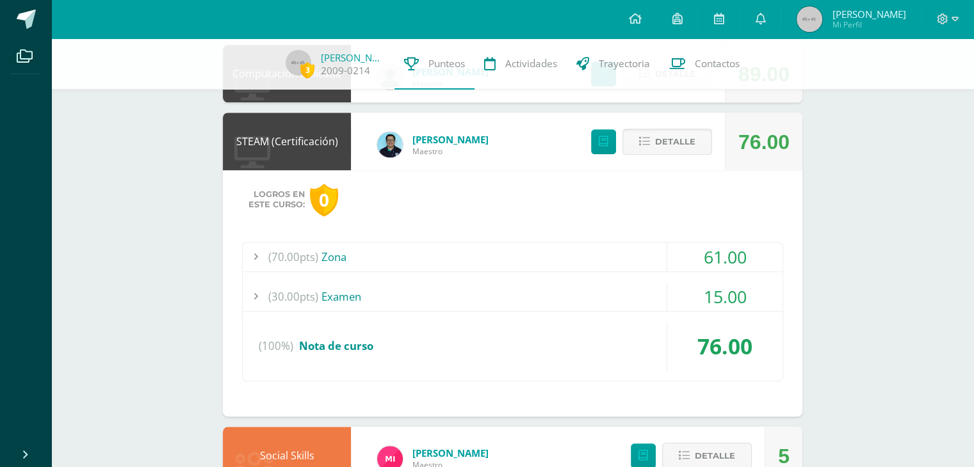
click at [673, 142] on span "Detalle" at bounding box center [675, 142] width 40 height 24
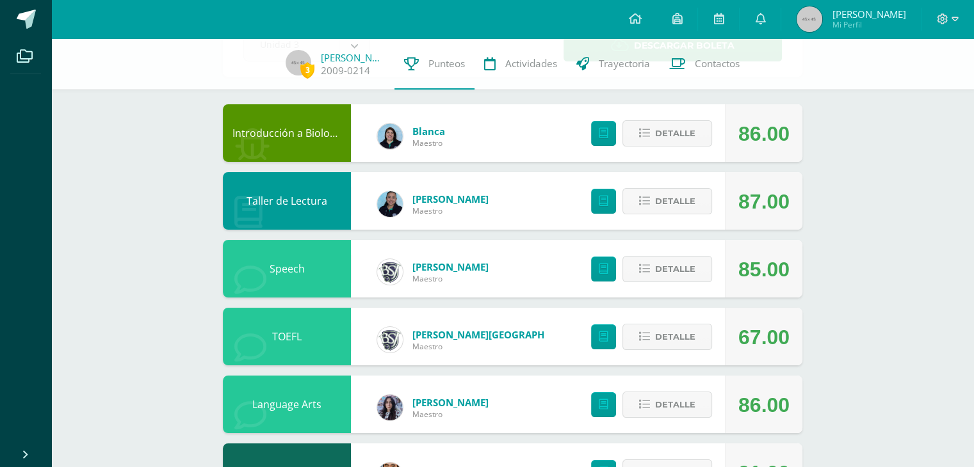
scroll to position [0, 0]
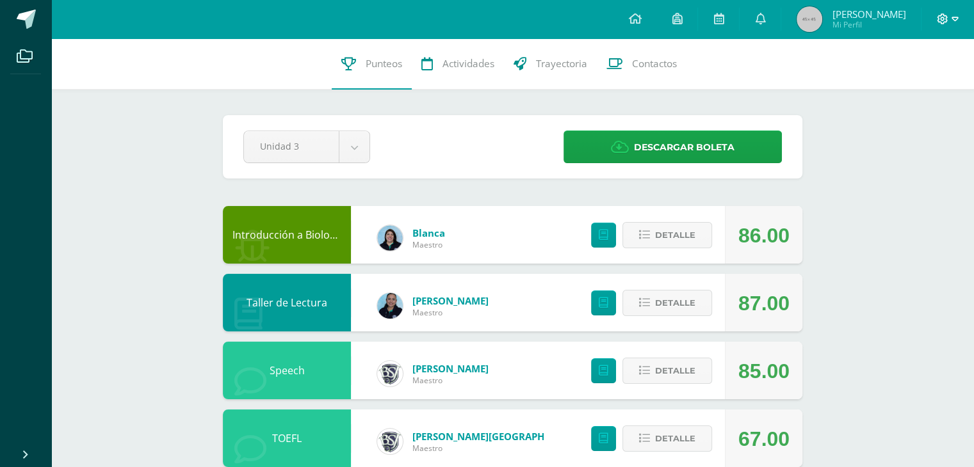
click at [952, 21] on icon at bounding box center [955, 19] width 7 height 12
click at [891, 88] on span "Cerrar sesión" at bounding box center [915, 87] width 58 height 12
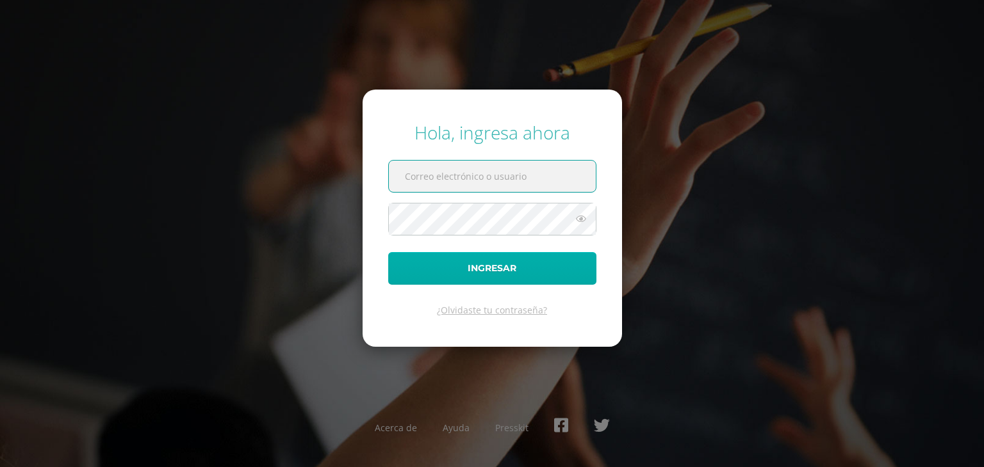
type input "[EMAIL_ADDRESS][DOMAIN_NAME]"
click at [471, 267] on button "Ingresar" at bounding box center [492, 268] width 208 height 33
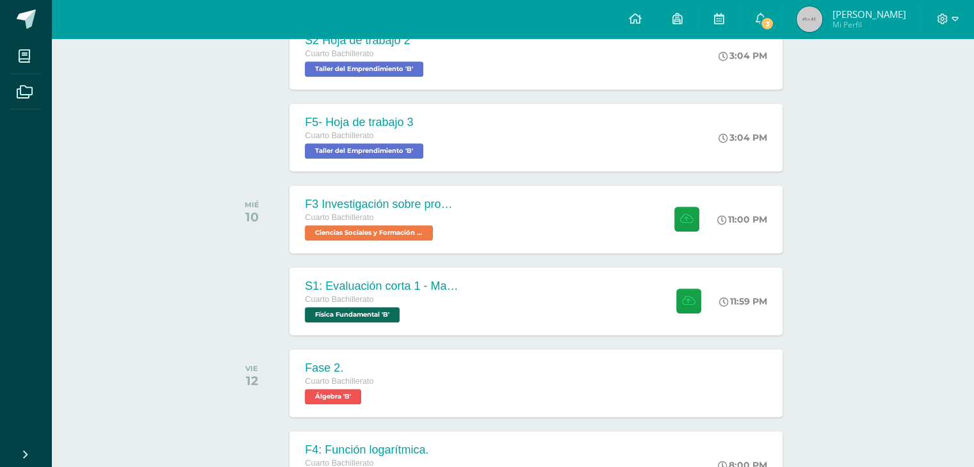
scroll to position [640, 0]
click at [458, 291] on div "S1: Evaluación corta 1 - Magnesitmo y principios básicos. Cuarto Bachillerato F…" at bounding box center [381, 302] width 186 height 69
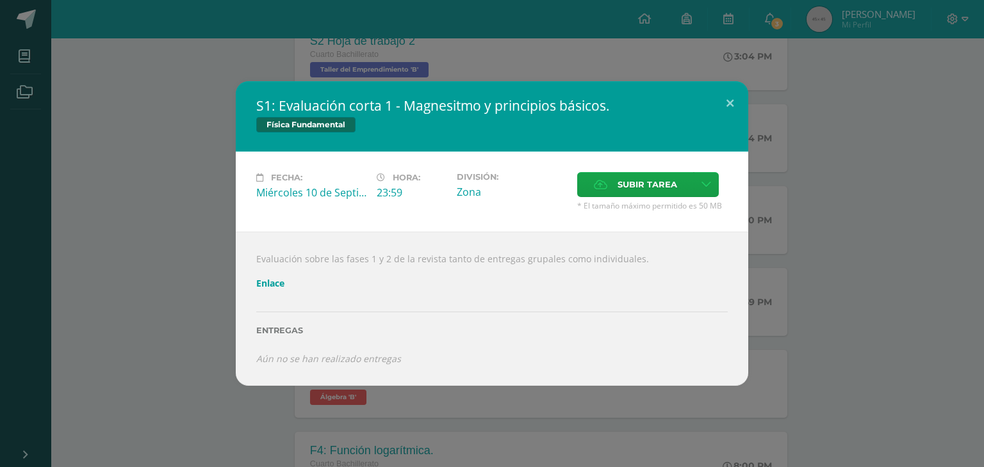
click at [154, 257] on div "S1: Evaluación corta 1 - Magnesitmo y principios básicos. Física Fundamental Fe…" at bounding box center [491, 233] width 973 height 304
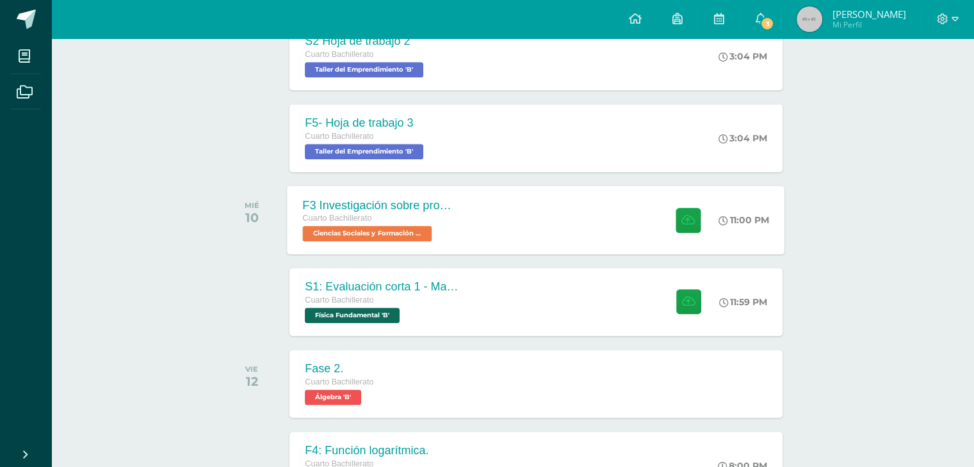
click at [483, 234] on div "F3 Investigación sobre problemas de salud mental como fenómeno social Cuarto Ba…" at bounding box center [537, 220] width 498 height 69
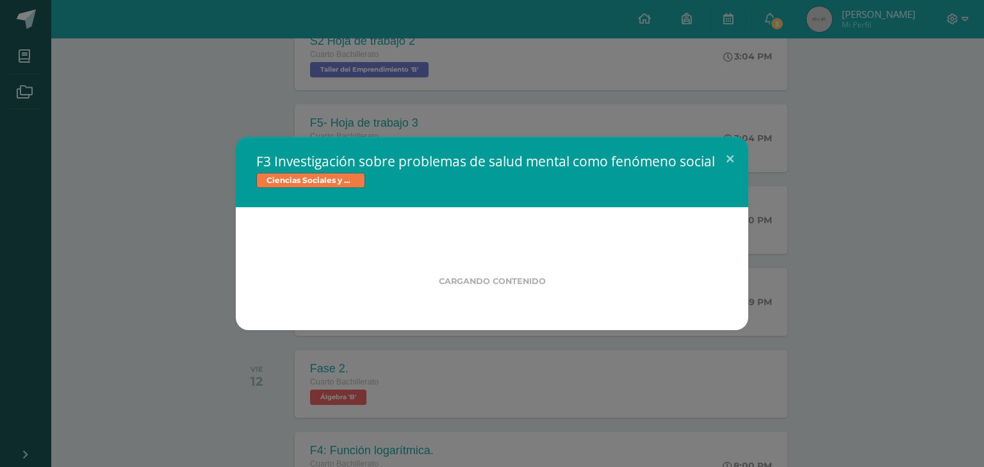
click at [794, 24] on div "F3 Investigación sobre problemas de salud mental como fenómeno social Ciencias …" at bounding box center [492, 233] width 984 height 467
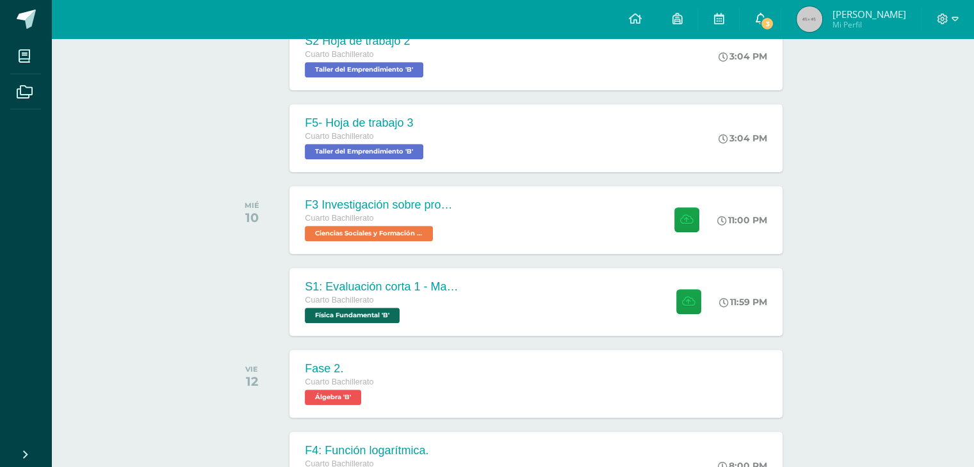
click at [781, 17] on link "3" at bounding box center [760, 19] width 41 height 38
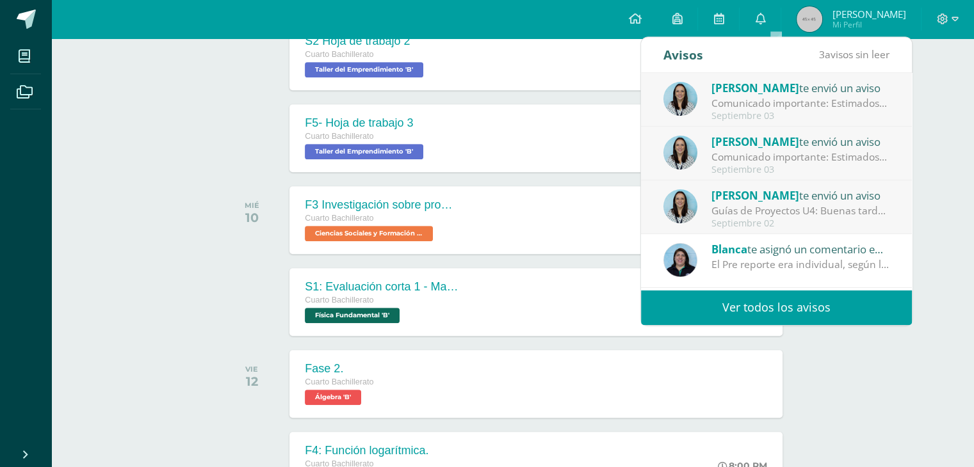
click at [779, 213] on div "Guías de Proyectos U4: Buenas tardes padres de familia y estudiantes de 10o gra…" at bounding box center [800, 211] width 178 height 15
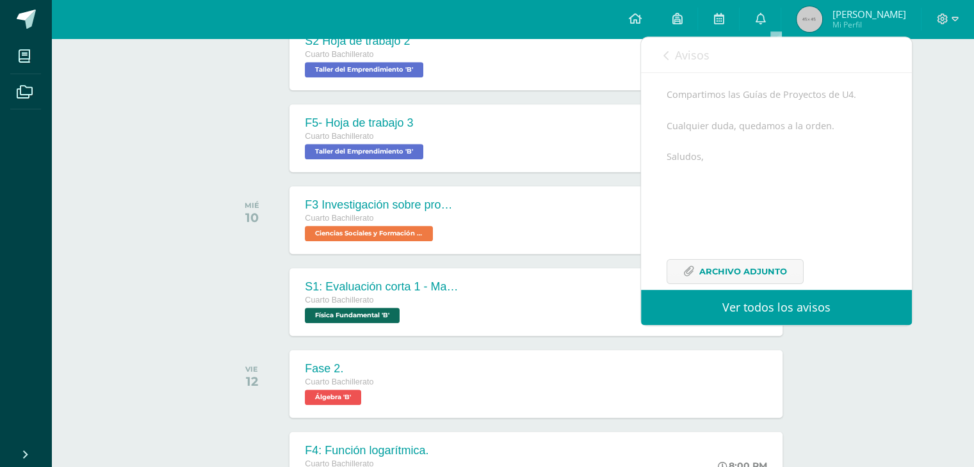
scroll to position [0, 0]
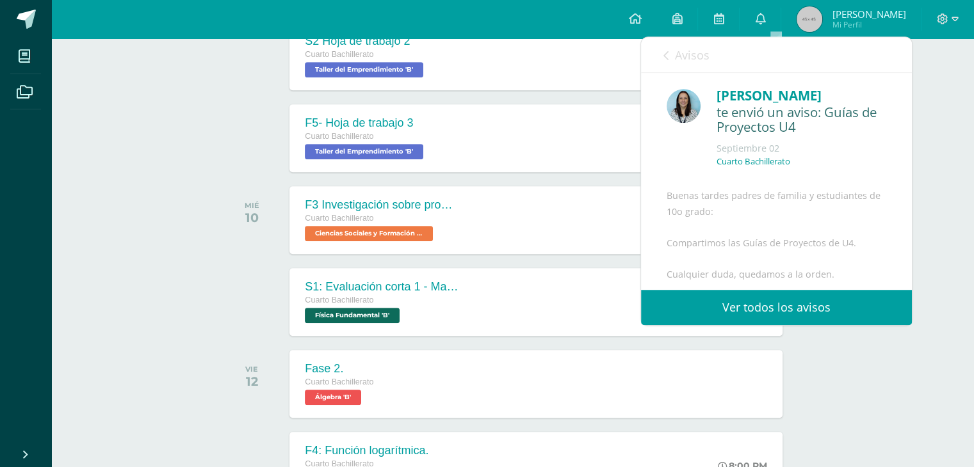
click at [694, 44] on link "Avisos" at bounding box center [686, 55] width 46 height 37
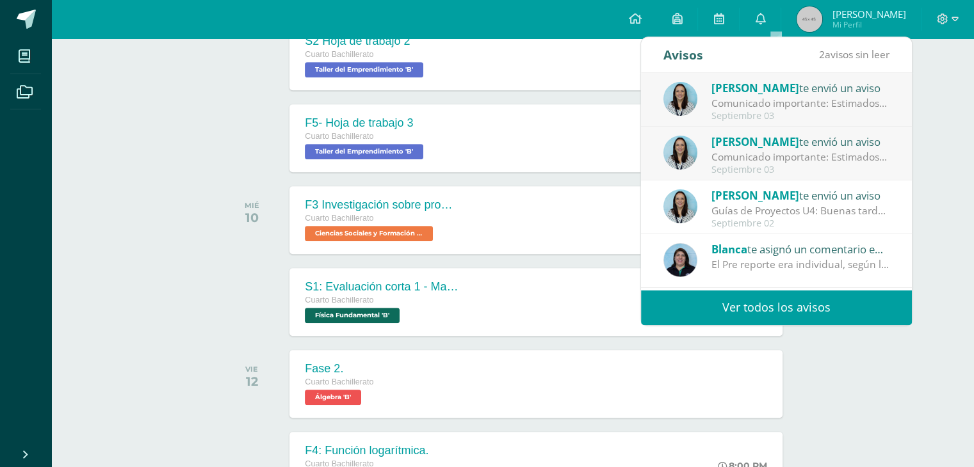
click at [743, 155] on div "Comunicado importante: Estimados padres de familia, Les compartimos información…" at bounding box center [800, 157] width 178 height 15
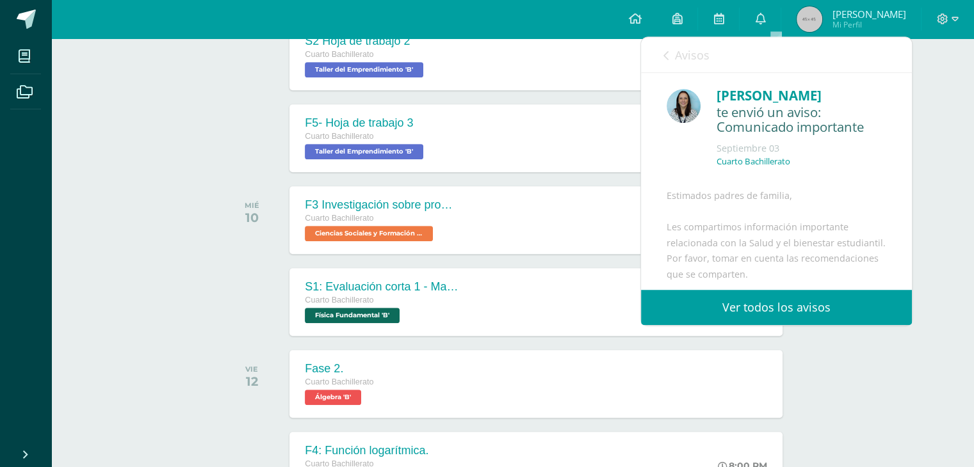
click at [689, 47] on span "Avisos" at bounding box center [692, 54] width 35 height 15
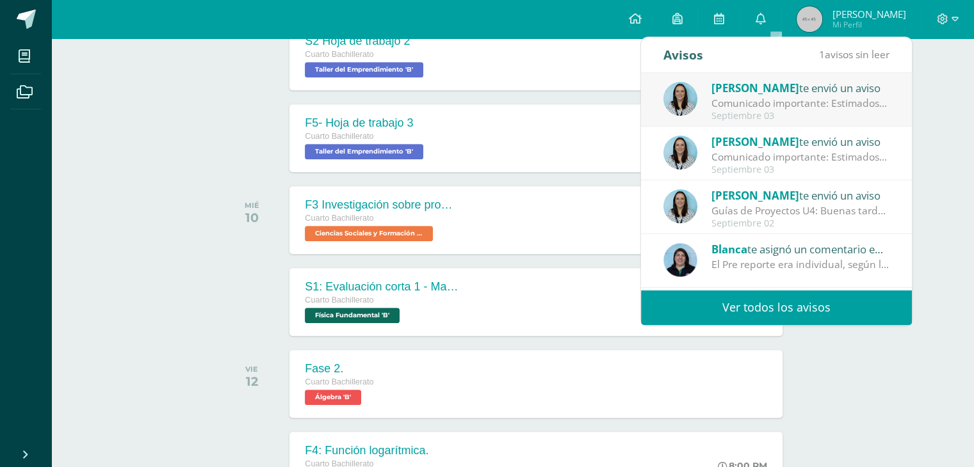
click at [749, 102] on div "Comunicado importante: Estimados padres de familia, Les compartimos información…" at bounding box center [800, 103] width 178 height 15
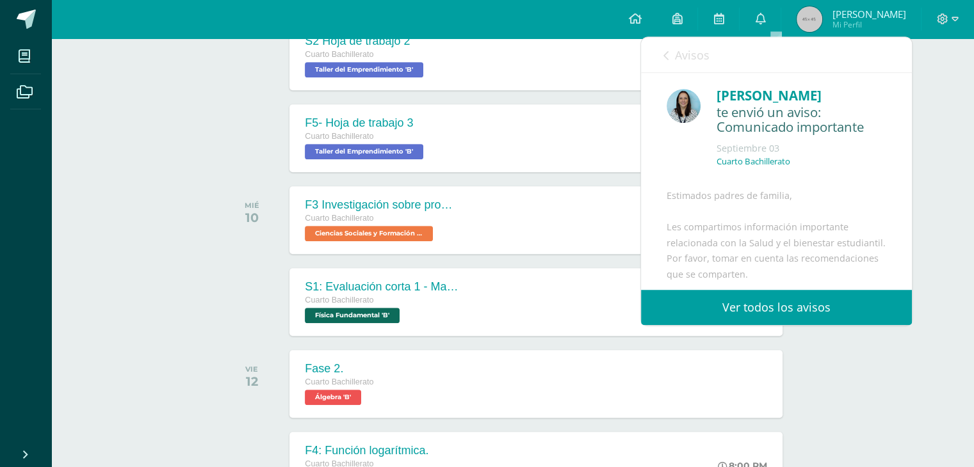
click at [686, 45] on link "Avisos" at bounding box center [686, 55] width 46 height 37
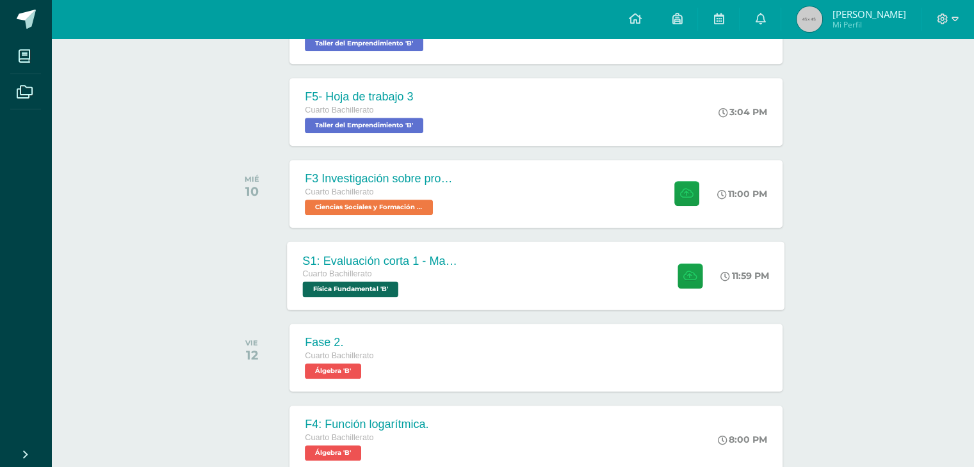
scroll to position [665, 0]
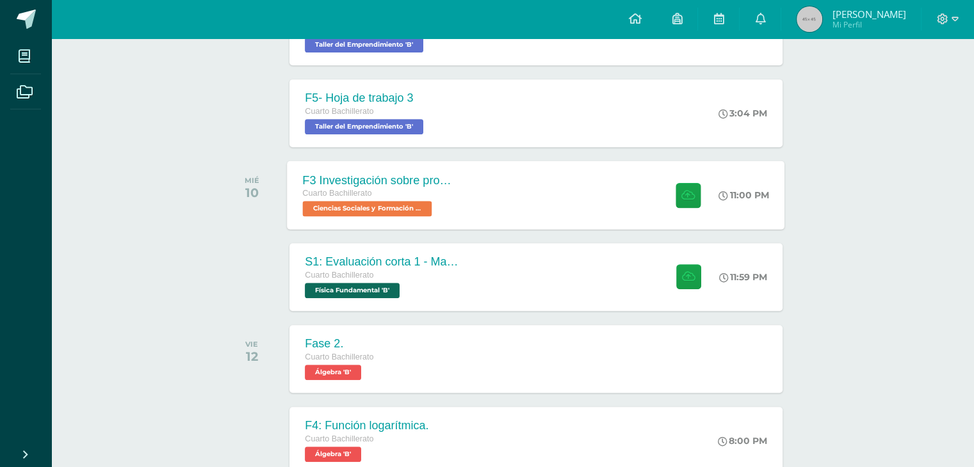
click at [430, 184] on div "F3 Investigación sobre problemas de salud mental como fenómeno social" at bounding box center [380, 180] width 155 height 13
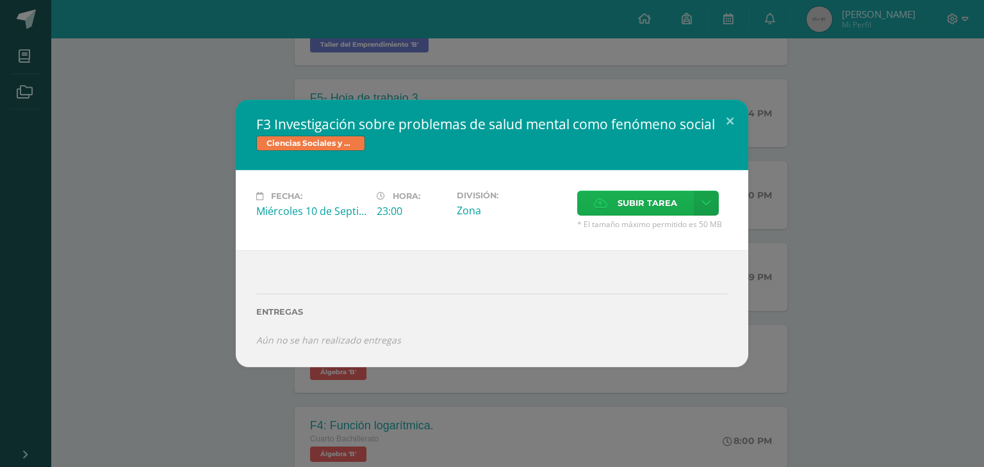
click at [649, 191] on span "Subir tarea" at bounding box center [647, 203] width 60 height 24
click at [0, 0] on input "Subir tarea" at bounding box center [0, 0] width 0 height 0
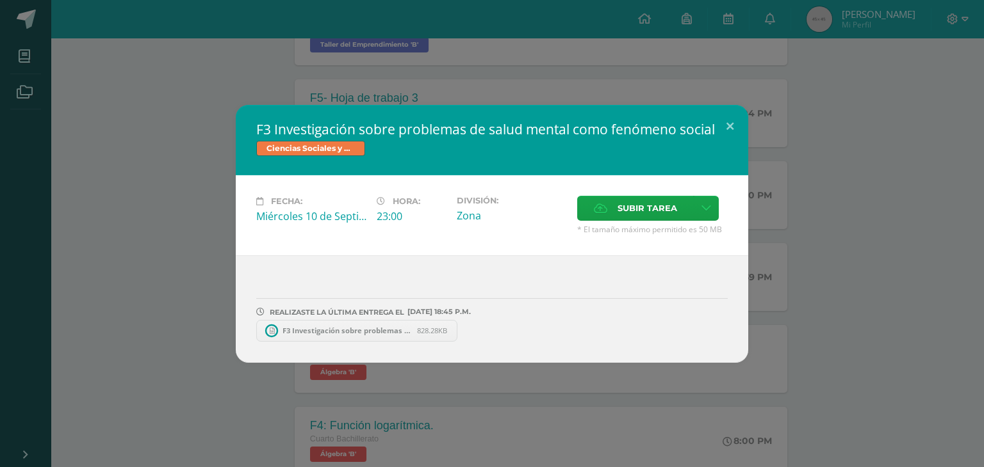
click at [879, 311] on div "F3 Investigación sobre problemas de salud mental como fenómeno social Ciencias …" at bounding box center [491, 234] width 973 height 258
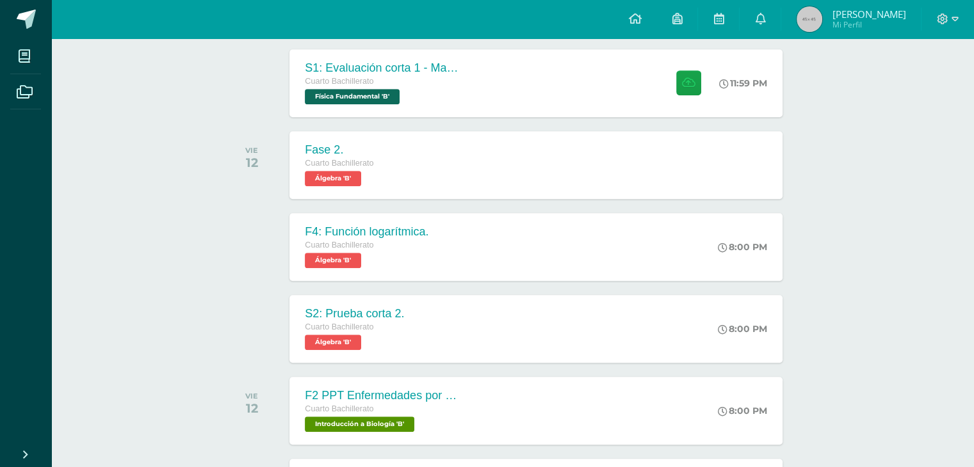
scroll to position [870, 0]
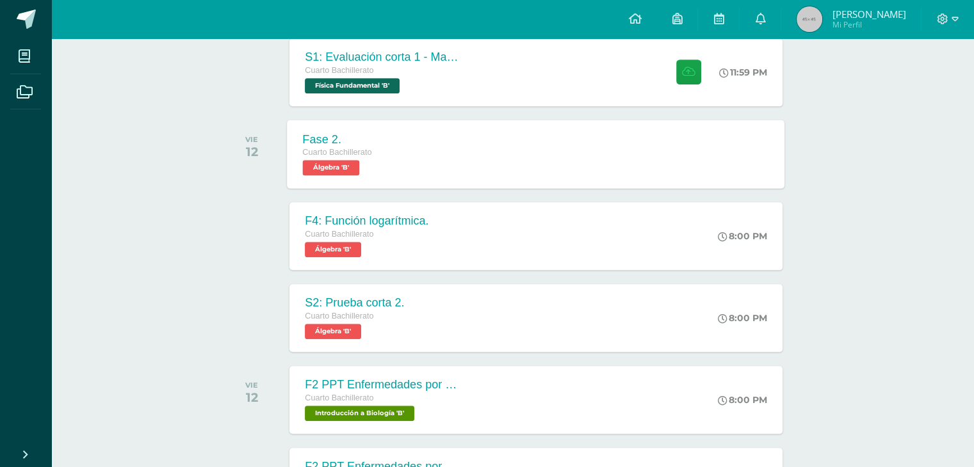
drag, startPoint x: 663, startPoint y: 163, endPoint x: 640, endPoint y: 149, distance: 27.4
click at [663, 163] on div "Fase 2. Cuarto Bachillerato Álgebra 'B' Fase 2. Álgebra Cargando contenido" at bounding box center [537, 154] width 498 height 69
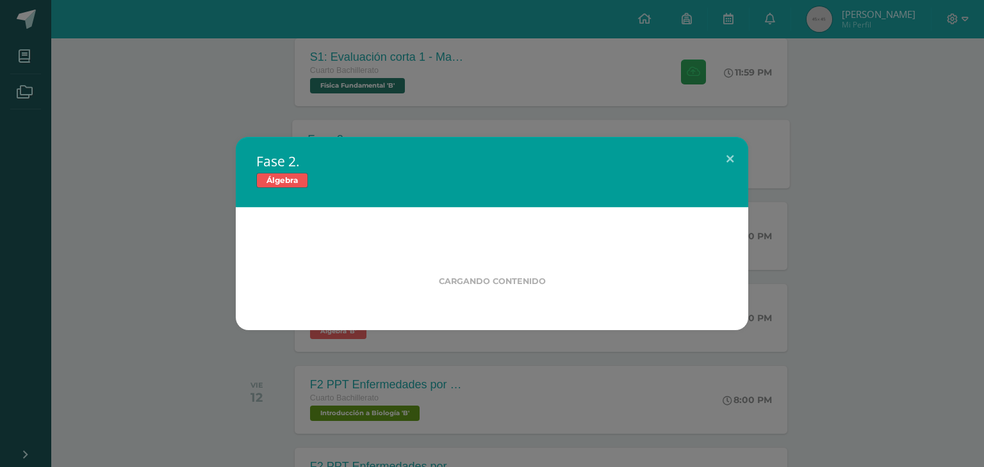
click at [444, 72] on div "Fase 2. Álgebra Cargando contenido Loading..." at bounding box center [492, 233] width 984 height 467
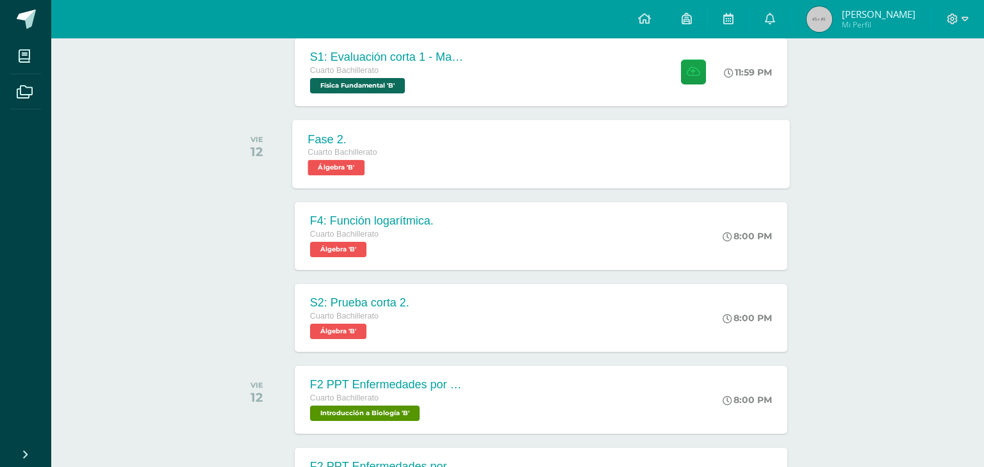
click at [444, 72] on div "Fase 2. Álgebra Fecha: [DATE] Hora: 00:00 División: Examen" at bounding box center [492, 233] width 984 height 467
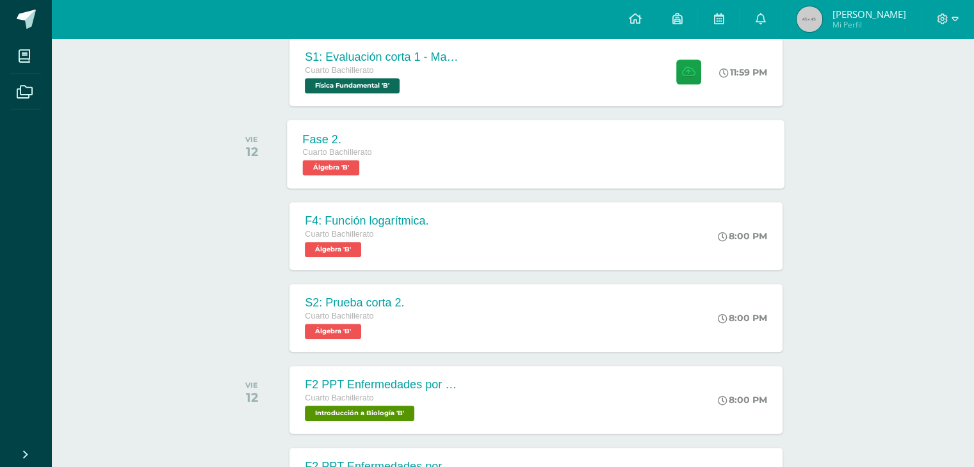
click at [444, 72] on div "Cuarto Bachillerato" at bounding box center [382, 71] width 154 height 14
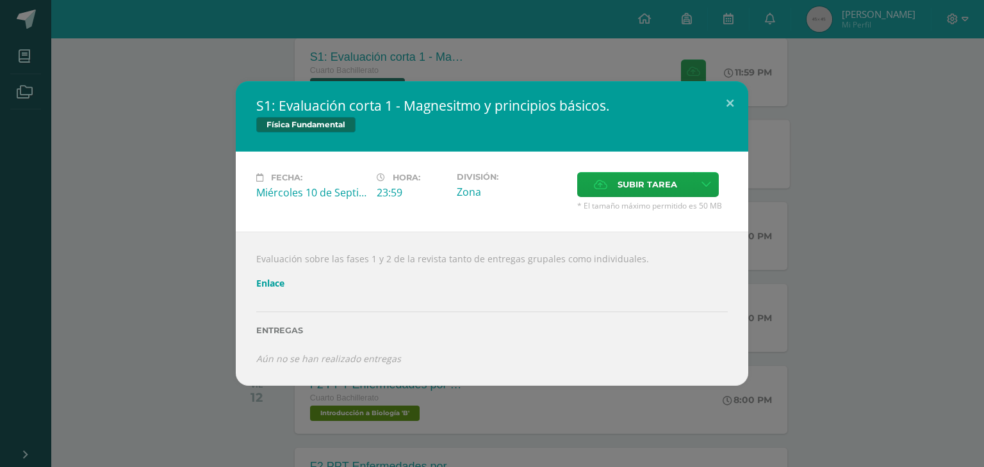
click at [263, 286] on link "Enlace" at bounding box center [270, 283] width 28 height 12
click at [202, 108] on div "S1: Evaluación corta 1 - Magnesitmo y principios básicos. Física Fundamental Fe…" at bounding box center [491, 233] width 973 height 304
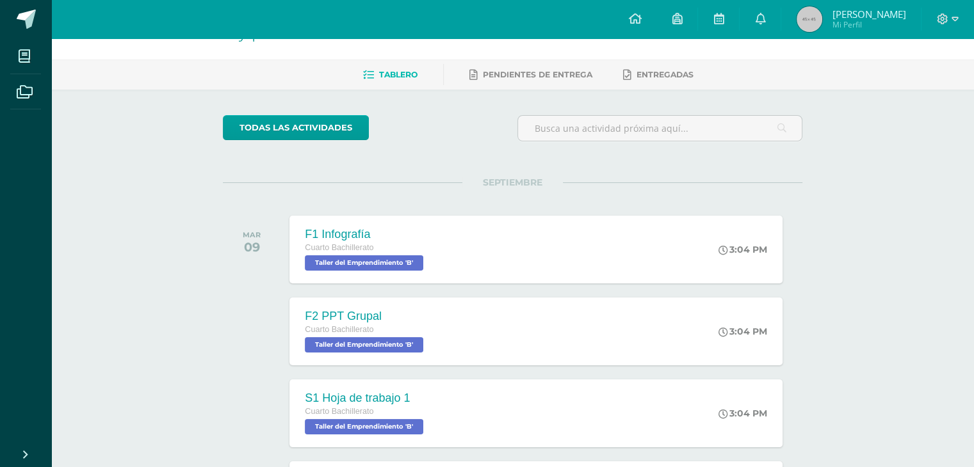
scroll to position [0, 0]
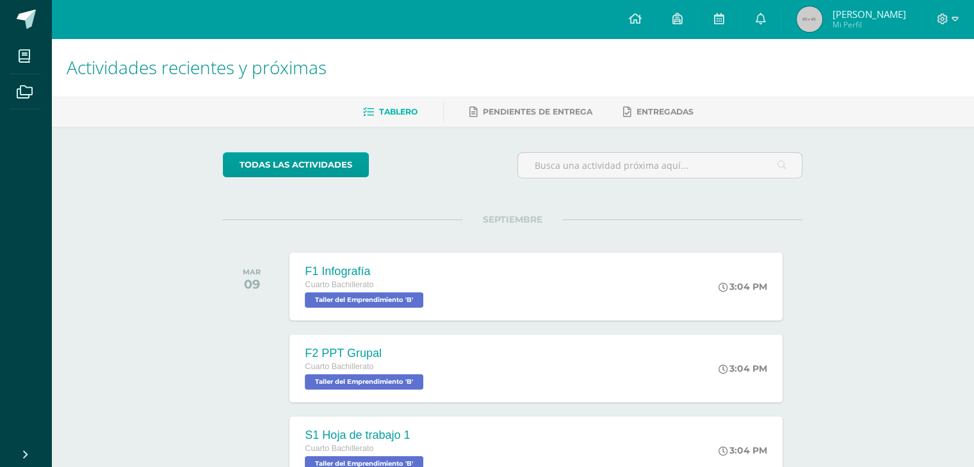
click at [523, 84] on h1 "Actividades recientes y próximas" at bounding box center [513, 67] width 892 height 58
